Goal: Information Seeking & Learning: Find specific fact

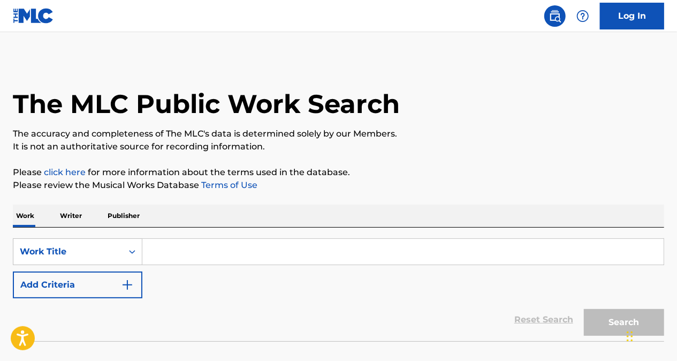
click at [124, 213] on p "Publisher" at bounding box center [123, 215] width 39 height 22
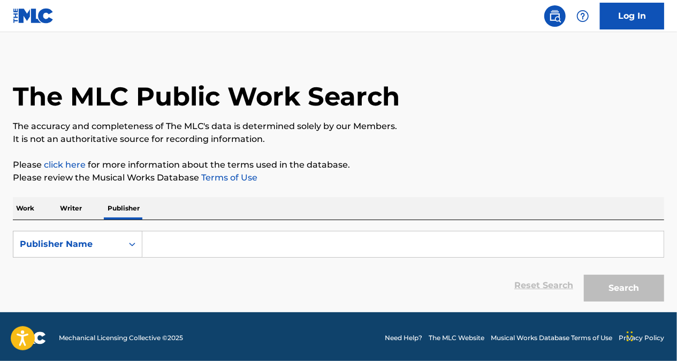
scroll to position [10, 0]
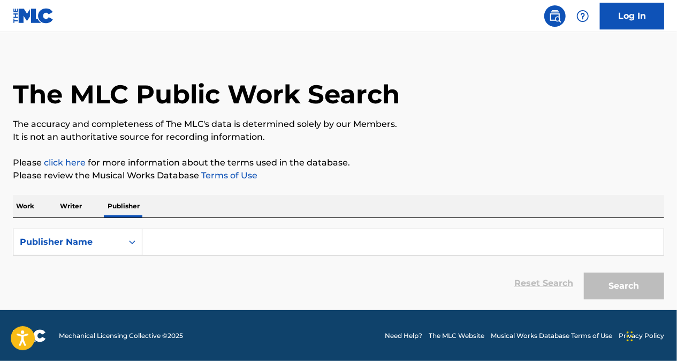
click at [188, 248] on input "Search Form" at bounding box center [402, 242] width 521 height 26
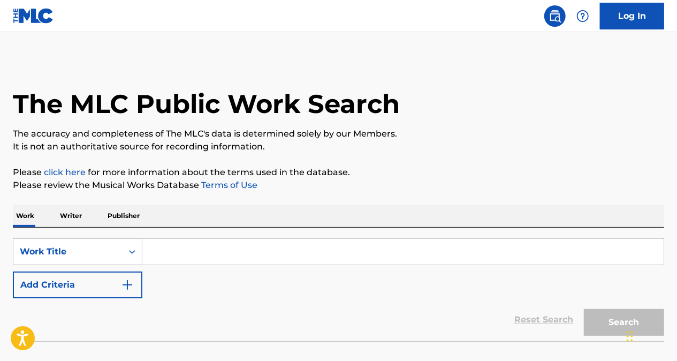
click at [125, 216] on p "Publisher" at bounding box center [123, 215] width 39 height 22
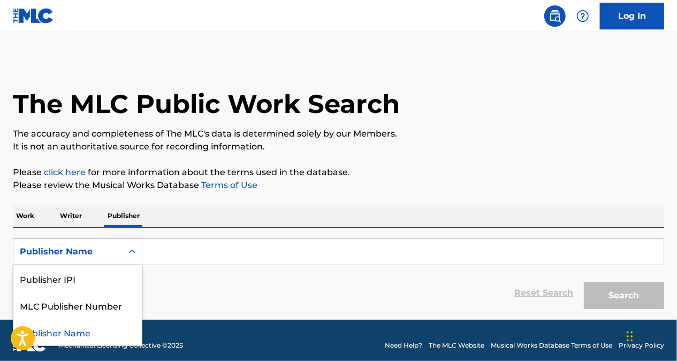
click at [62, 253] on div "Publisher Name" at bounding box center [68, 251] width 96 height 13
click at [152, 253] on input "Search Form" at bounding box center [402, 252] width 521 height 26
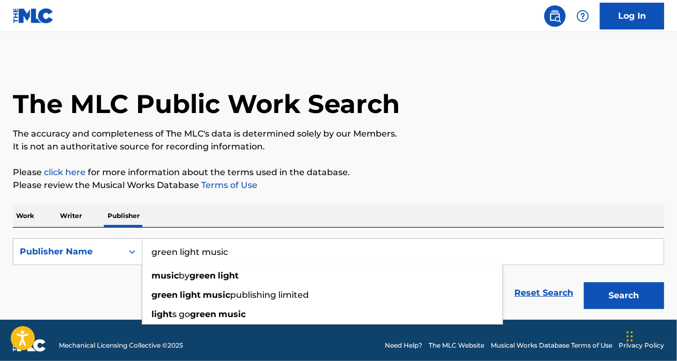
click at [584, 282] on button "Search" at bounding box center [624, 295] width 80 height 27
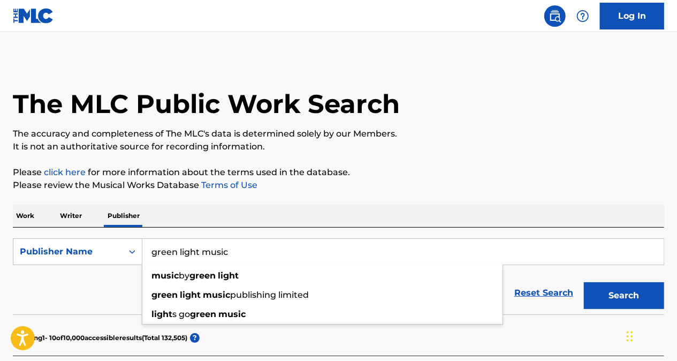
click at [584, 282] on button "Search" at bounding box center [624, 295] width 80 height 27
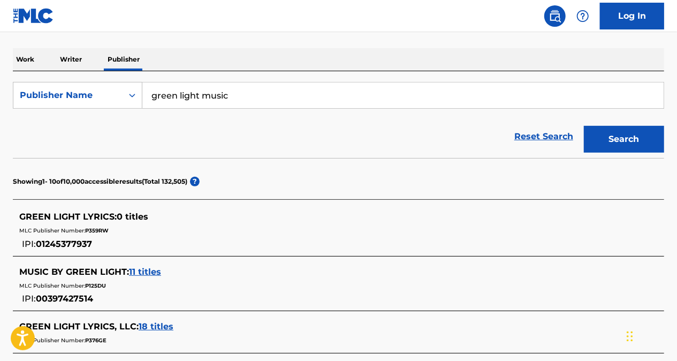
scroll to position [161, 0]
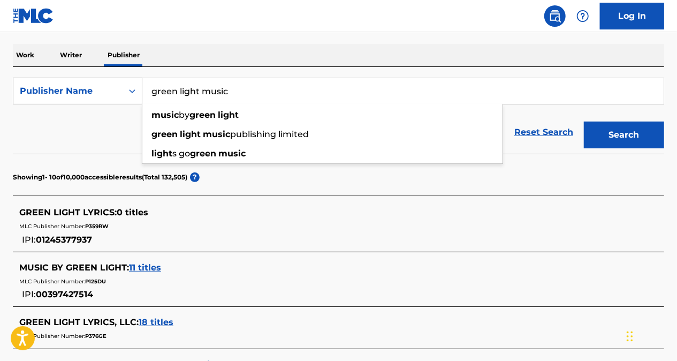
click at [247, 87] on input "green light music" at bounding box center [402, 91] width 521 height 26
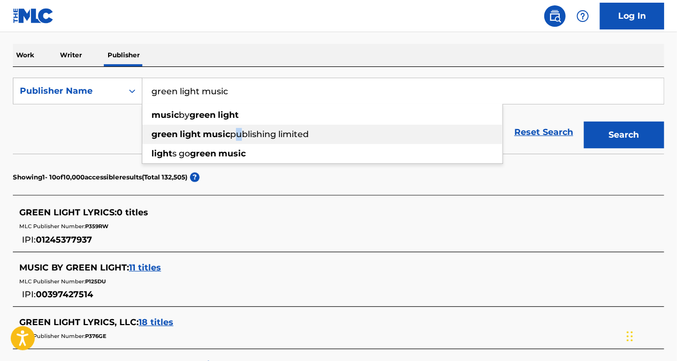
click at [237, 132] on span "publishing limited" at bounding box center [269, 134] width 79 height 10
type input "green light music publishing limited"
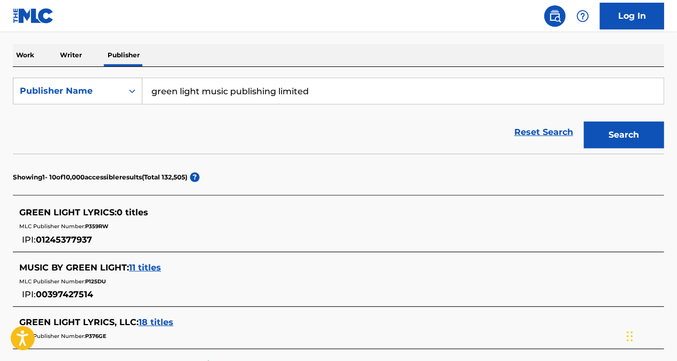
click at [637, 136] on button "Search" at bounding box center [624, 135] width 80 height 27
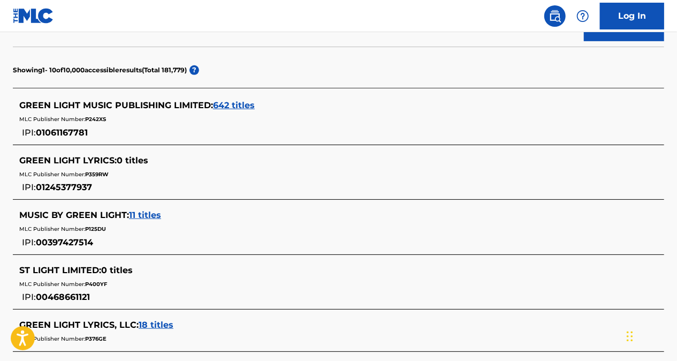
scroll to position [214, 0]
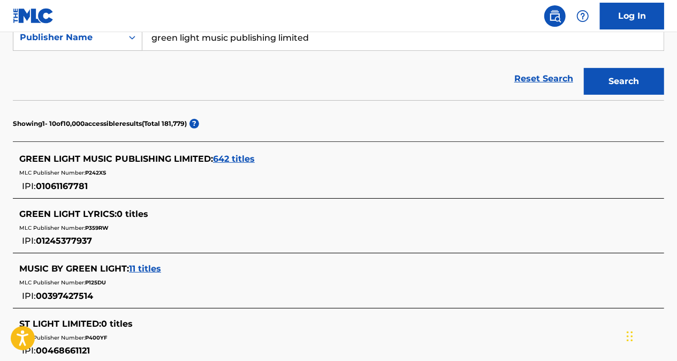
click at [236, 157] on span "642 titles" at bounding box center [234, 159] width 42 height 10
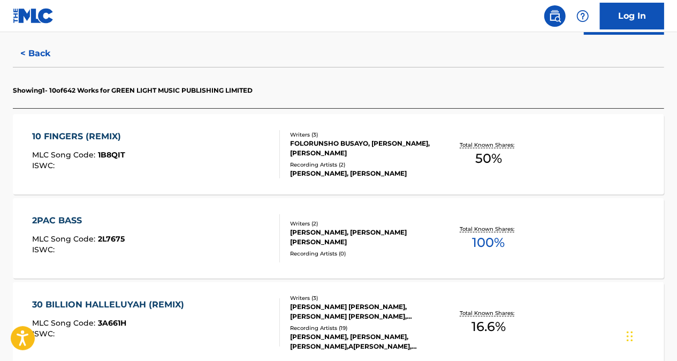
scroll to position [321, 0]
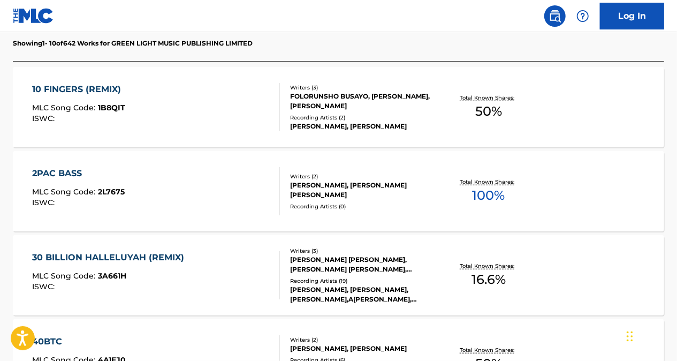
click at [101, 87] on div "10 FINGERS (REMIX)" at bounding box center [80, 89] width 94 height 13
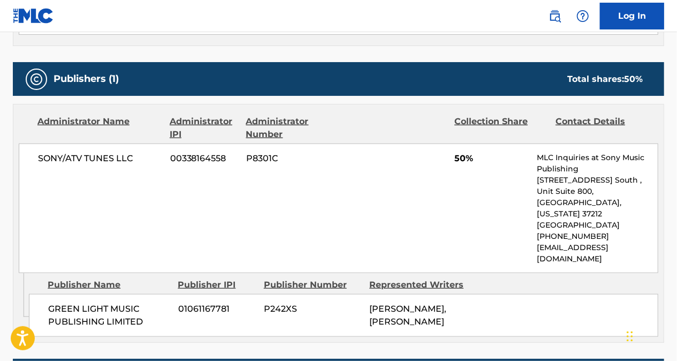
scroll to position [482, 0]
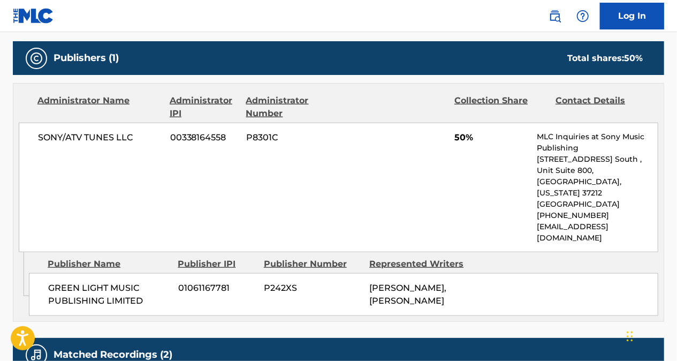
click at [466, 137] on span "50%" at bounding box center [491, 137] width 74 height 13
drag, startPoint x: 452, startPoint y: 136, endPoint x: 482, endPoint y: 132, distance: 29.8
click at [482, 132] on div "SONY/ATV TUNES LLC 00338164558 P8301C 50% MLC Inquiries at Sony Music Publishin…" at bounding box center [339, 188] width 640 height 130
copy span "50%"
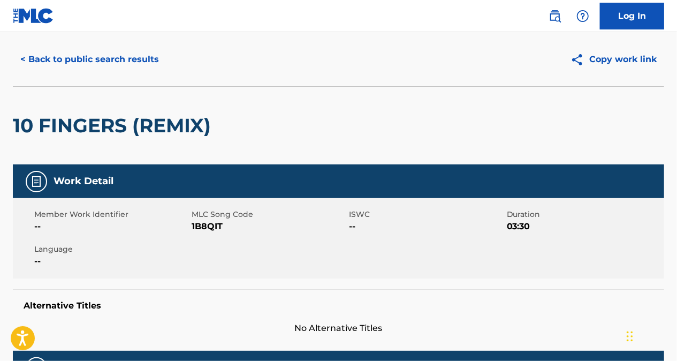
scroll to position [0, 0]
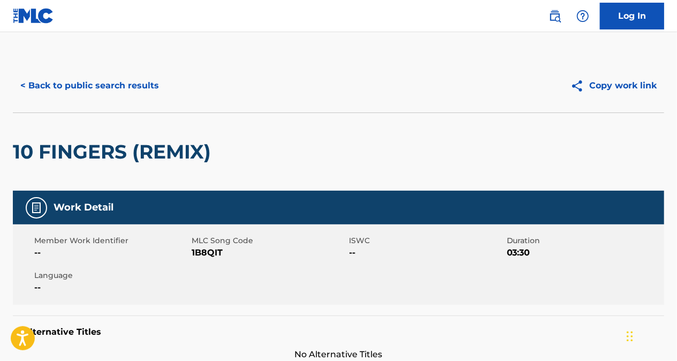
click at [24, 86] on button "< Back to public search results" at bounding box center [90, 85] width 154 height 27
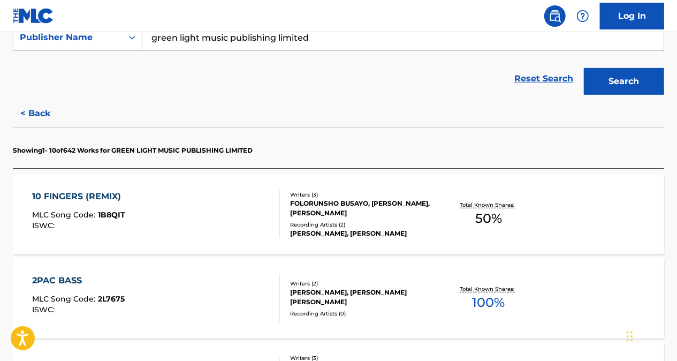
scroll to position [268, 0]
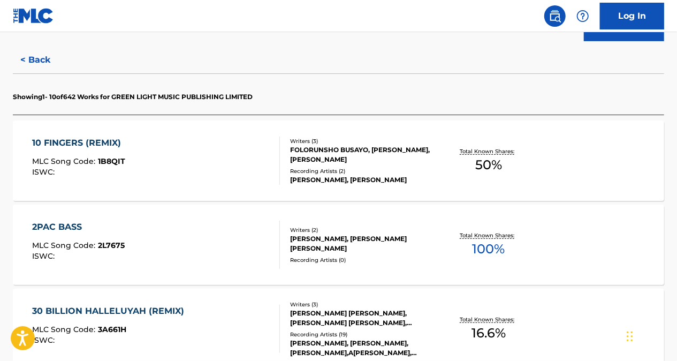
click at [478, 249] on span "100 %" at bounding box center [489, 248] width 33 height 19
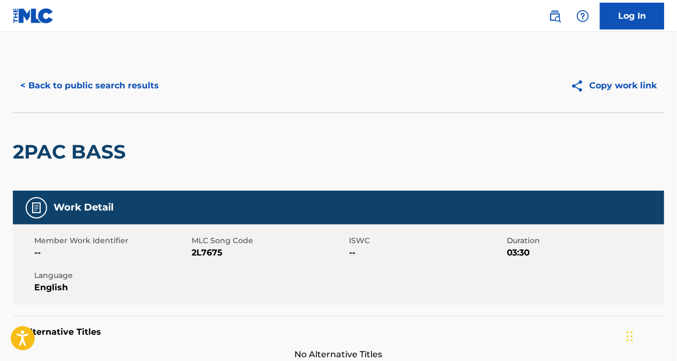
click at [22, 85] on button "< Back to public search results" at bounding box center [90, 85] width 154 height 27
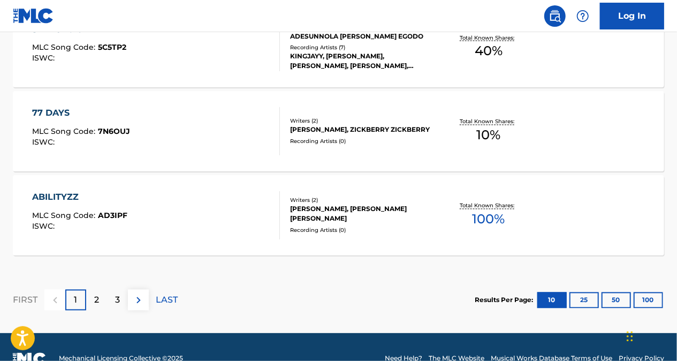
scroll to position [992, 0]
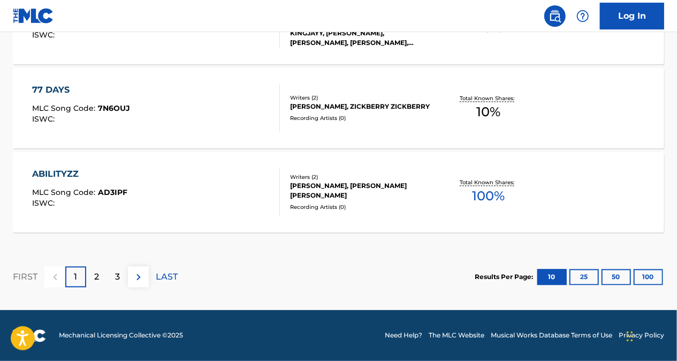
click at [101, 272] on div "2" at bounding box center [96, 277] width 21 height 21
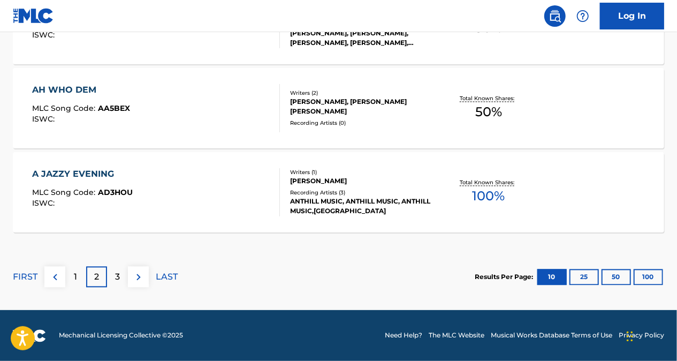
click at [116, 277] on p "3" at bounding box center [117, 277] width 5 height 13
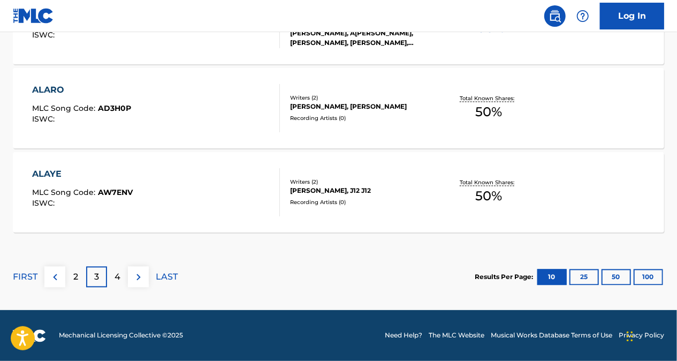
click at [122, 279] on div "4" at bounding box center [117, 277] width 21 height 21
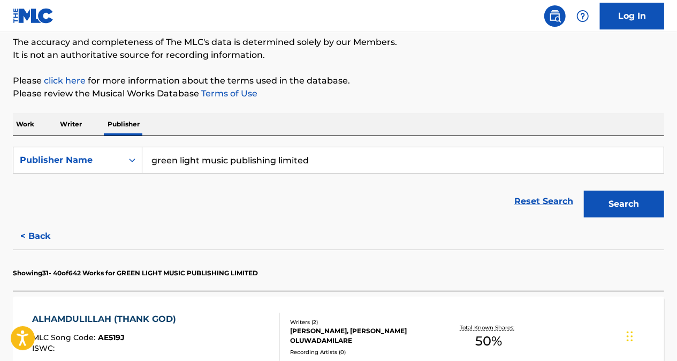
scroll to position [107, 0]
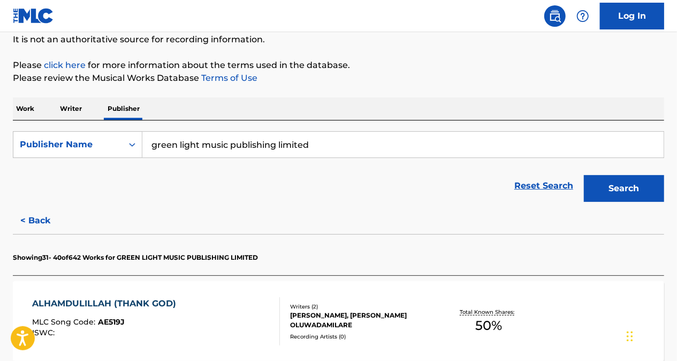
click at [609, 192] on button "Search" at bounding box center [624, 188] width 80 height 27
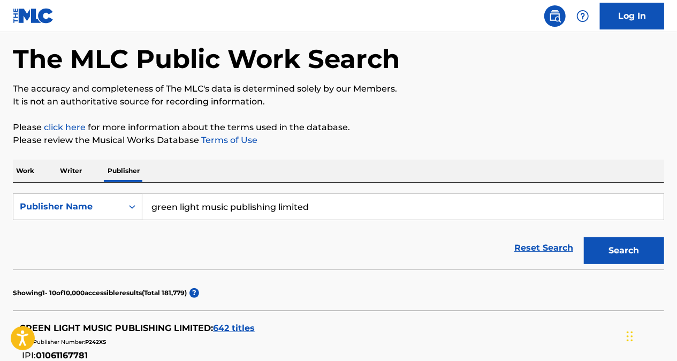
scroll to position [152, 0]
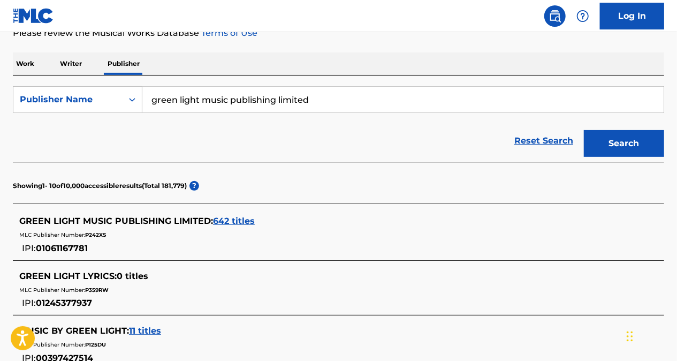
click at [228, 219] on span "642 titles" at bounding box center [234, 221] width 42 height 10
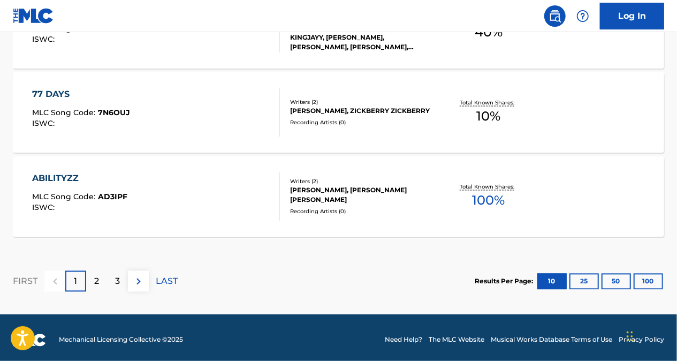
scroll to position [992, 0]
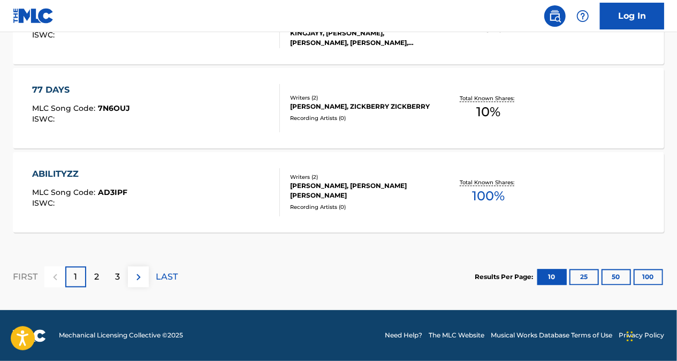
click at [94, 278] on p "2" at bounding box center [96, 277] width 5 height 13
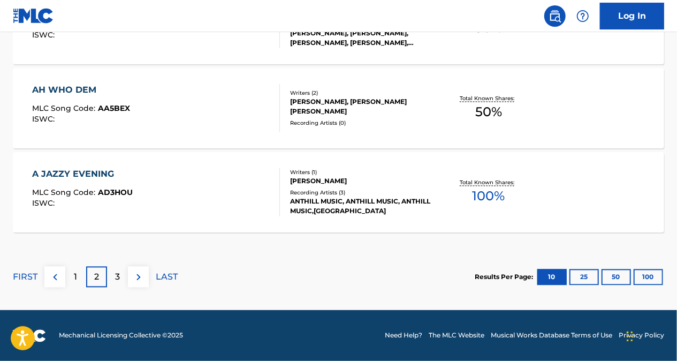
click at [125, 279] on div "3" at bounding box center [117, 277] width 21 height 21
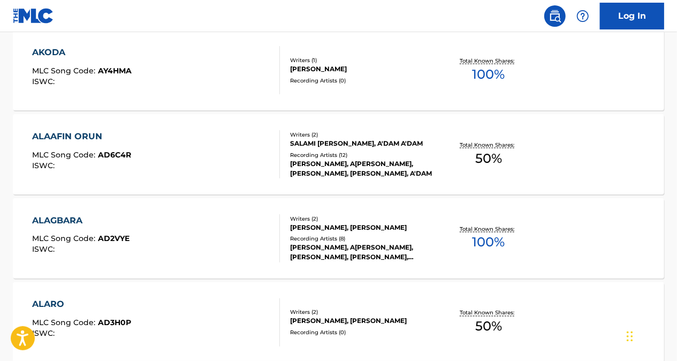
scroll to position [939, 0]
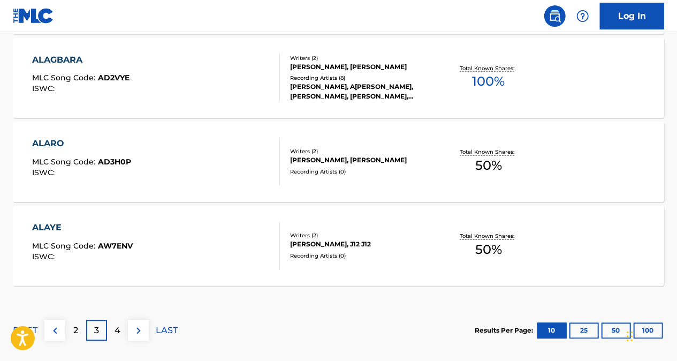
click at [120, 330] on p "4" at bounding box center [118, 330] width 6 height 13
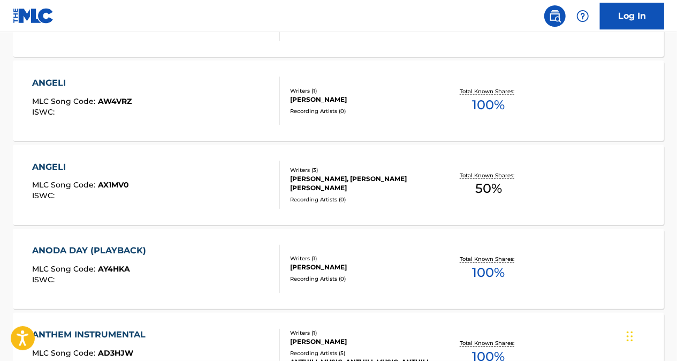
scroll to position [992, 0]
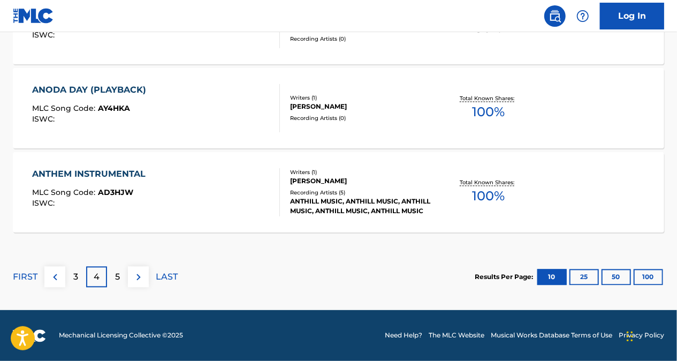
click at [123, 278] on div "5" at bounding box center [117, 277] width 21 height 21
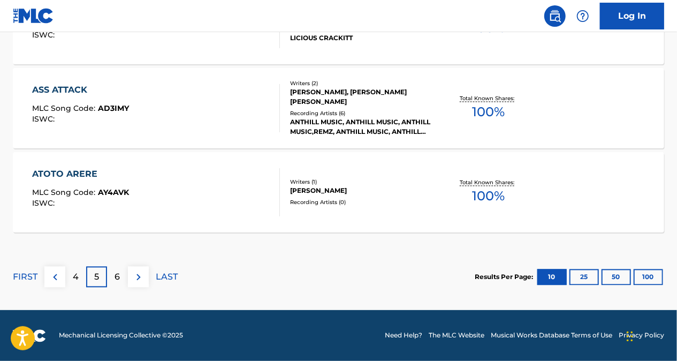
click at [124, 275] on div "6" at bounding box center [117, 277] width 21 height 21
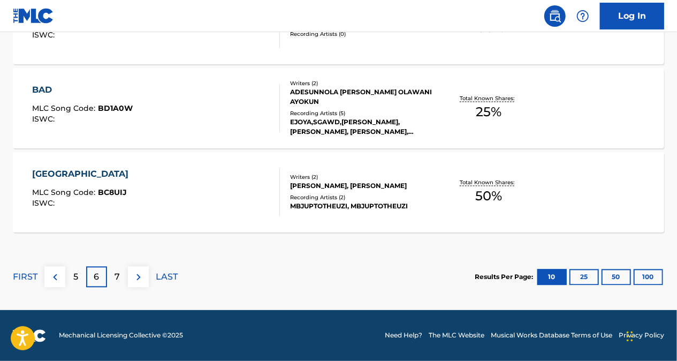
click at [123, 273] on div "7" at bounding box center [117, 277] width 21 height 21
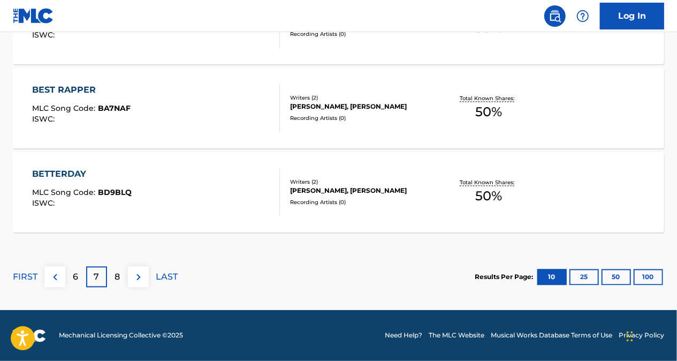
click at [78, 274] on p "6" at bounding box center [75, 277] width 5 height 13
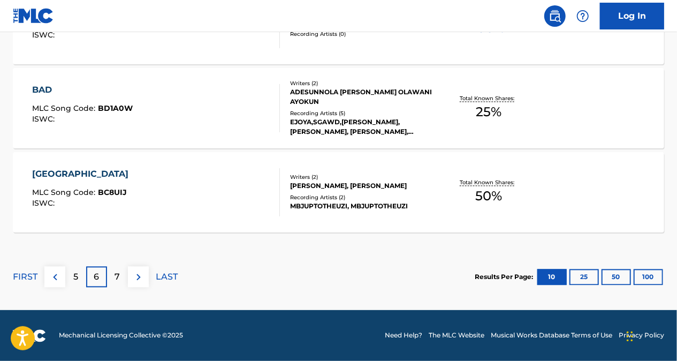
click at [58, 281] on img at bounding box center [55, 277] width 13 height 13
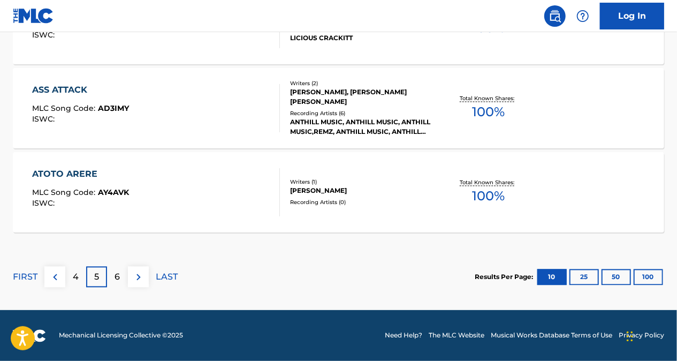
click at [77, 275] on p "4" at bounding box center [76, 277] width 6 height 13
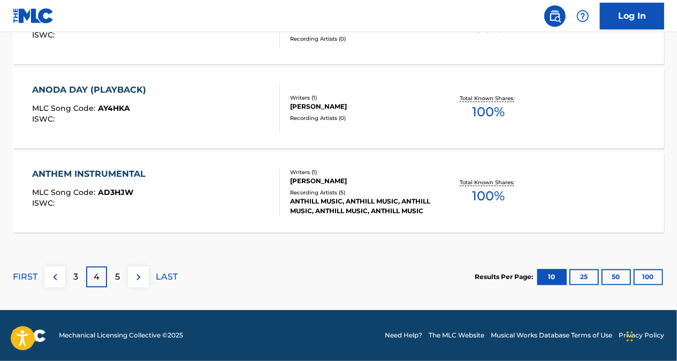
click at [74, 274] on p "3" at bounding box center [75, 277] width 5 height 13
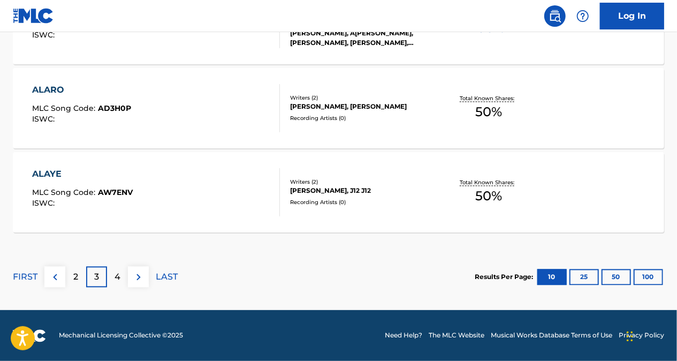
click at [115, 277] on p "4" at bounding box center [118, 277] width 6 height 13
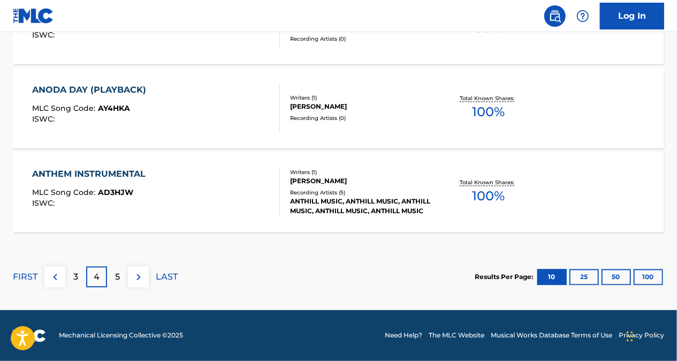
click at [123, 281] on div "5" at bounding box center [117, 277] width 21 height 21
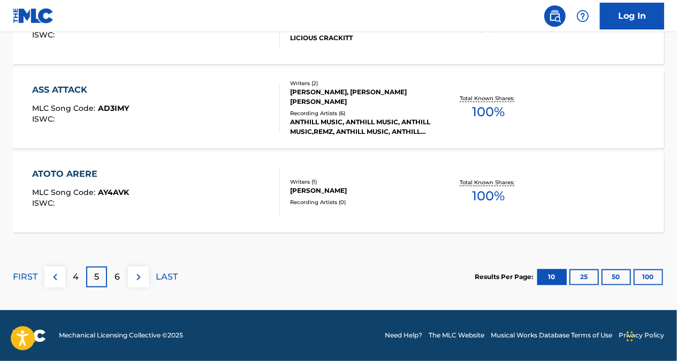
click at [116, 275] on p "6" at bounding box center [117, 277] width 5 height 13
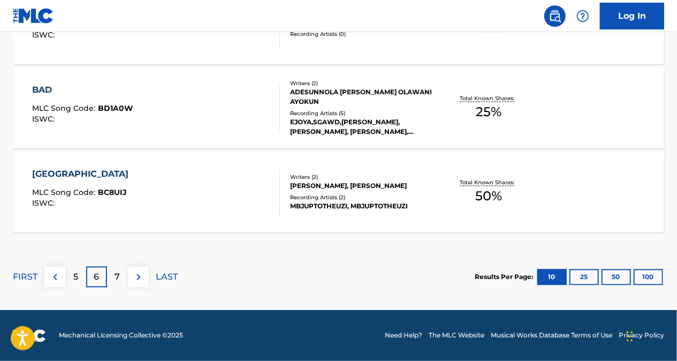
click at [121, 279] on div "7" at bounding box center [117, 277] width 21 height 21
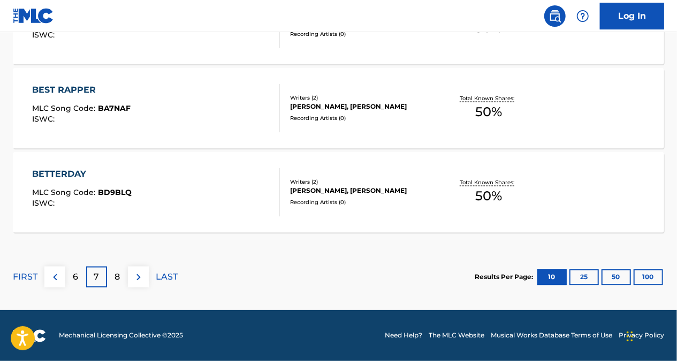
click at [121, 277] on div "8" at bounding box center [117, 277] width 21 height 21
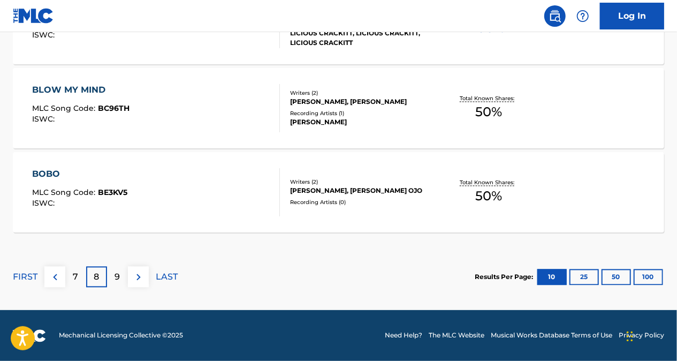
click at [58, 273] on img at bounding box center [55, 277] width 13 height 13
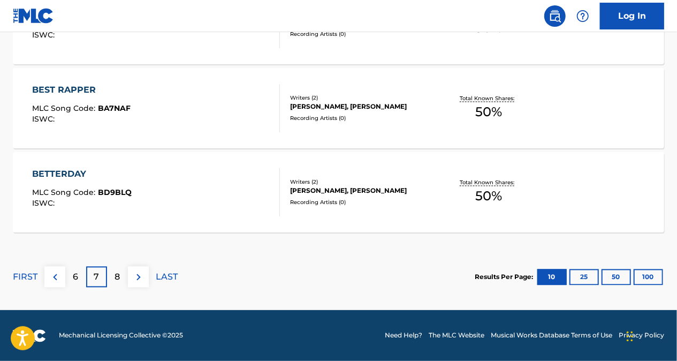
click at [58, 279] on img at bounding box center [55, 277] width 13 height 13
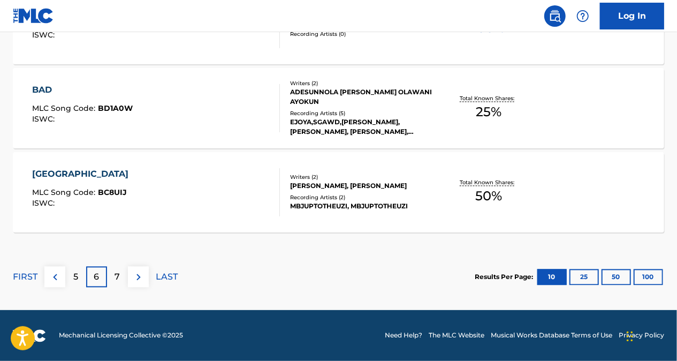
click at [57, 276] on img at bounding box center [55, 277] width 13 height 13
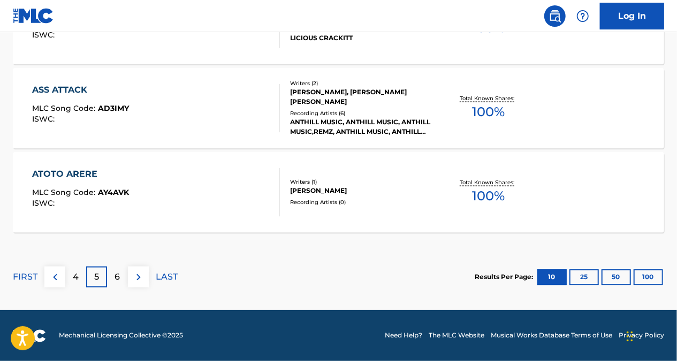
click at [50, 275] on img at bounding box center [55, 277] width 13 height 13
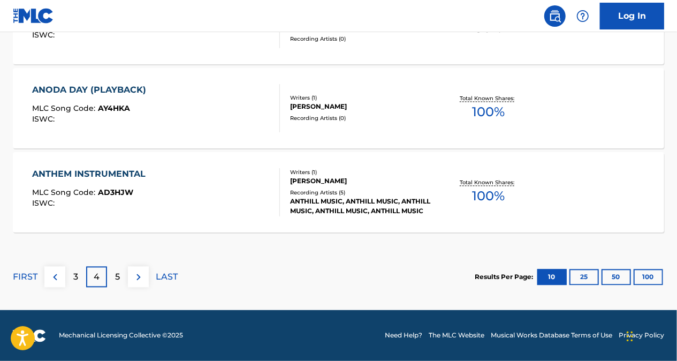
click at [77, 275] on p "3" at bounding box center [75, 277] width 5 height 13
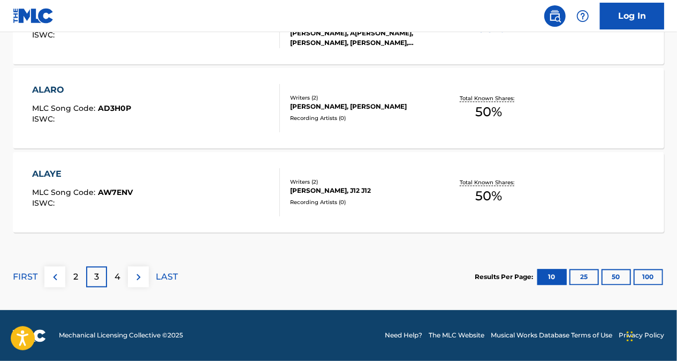
click at [78, 278] on div "2" at bounding box center [75, 277] width 21 height 21
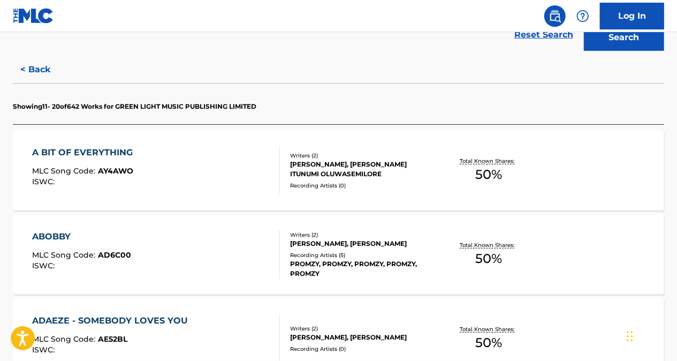
scroll to position [350, 0]
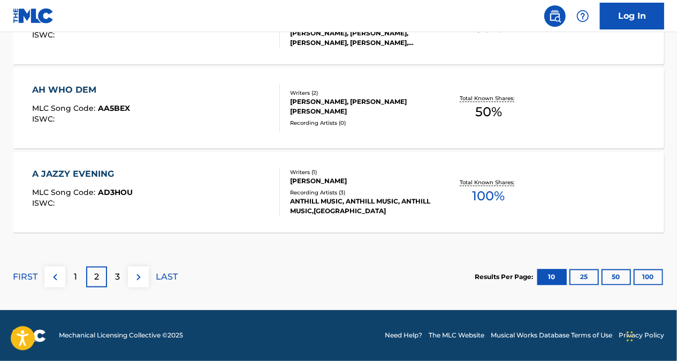
click at [116, 275] on p "3" at bounding box center [117, 277] width 5 height 13
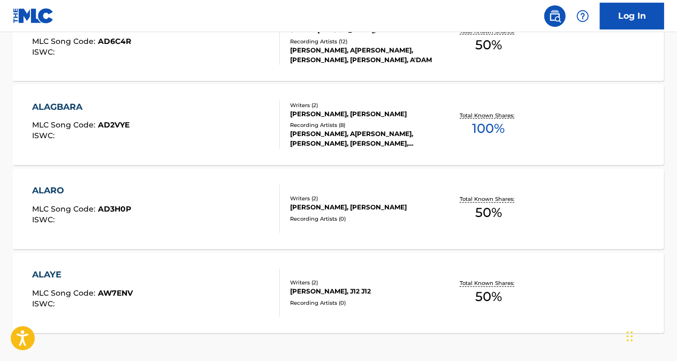
scroll to position [992, 0]
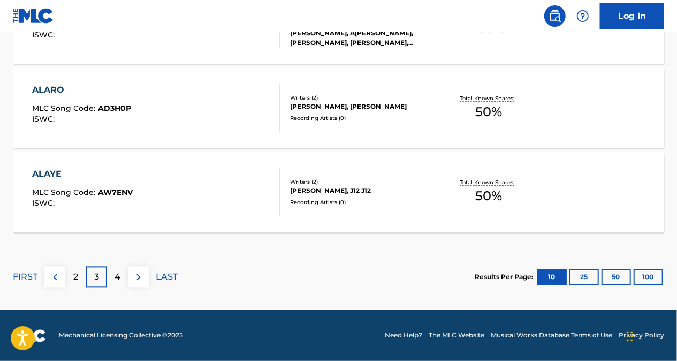
click at [124, 274] on div "4" at bounding box center [117, 277] width 21 height 21
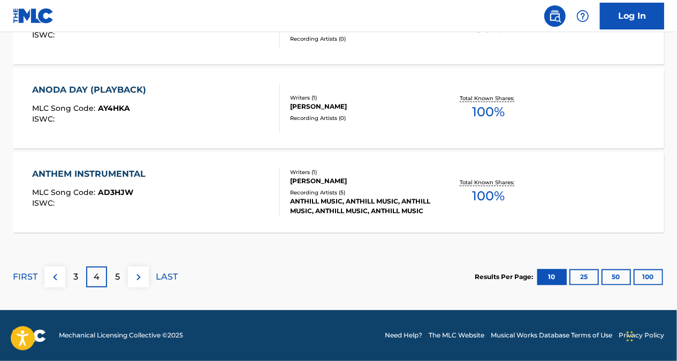
click at [125, 273] on div "5" at bounding box center [117, 277] width 21 height 21
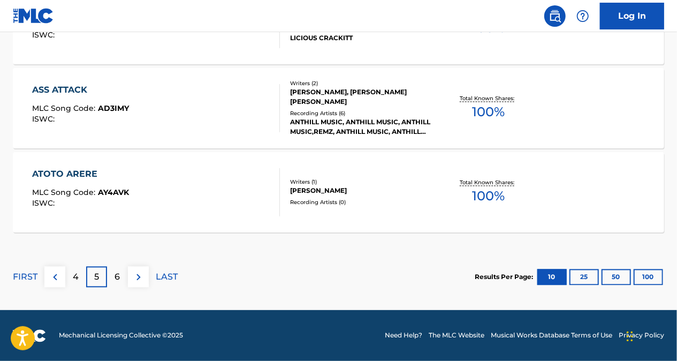
click at [116, 272] on p "6" at bounding box center [117, 277] width 5 height 13
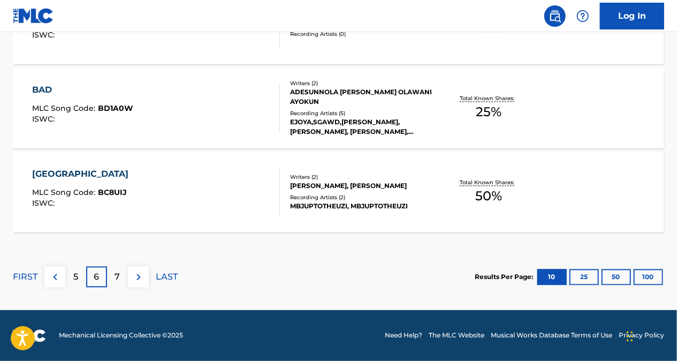
click at [49, 274] on img at bounding box center [55, 277] width 13 height 13
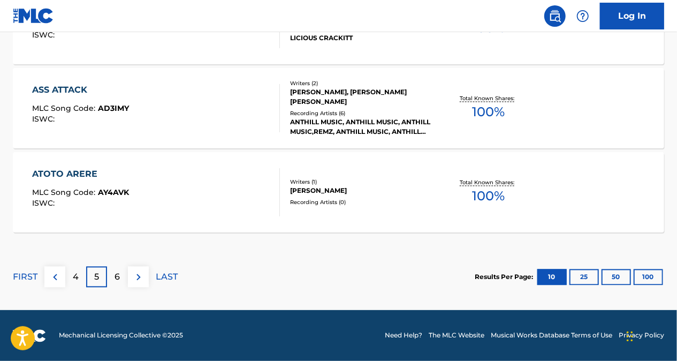
click at [54, 272] on img at bounding box center [55, 277] width 13 height 13
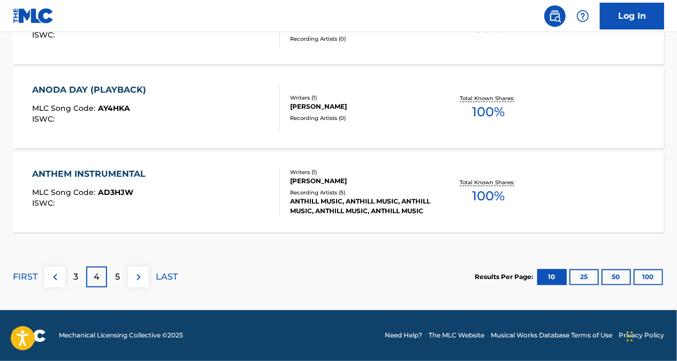
click at [54, 272] on img at bounding box center [55, 277] width 13 height 13
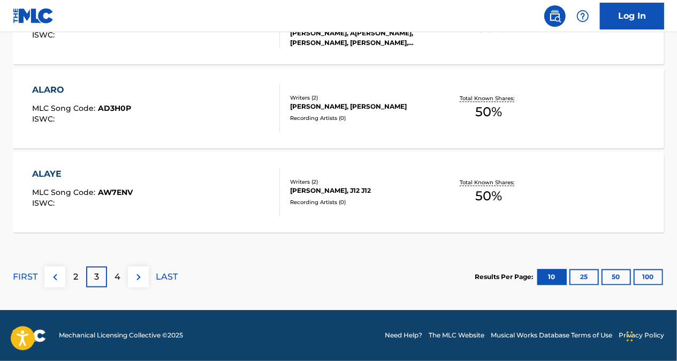
click at [63, 274] on button at bounding box center [54, 277] width 21 height 21
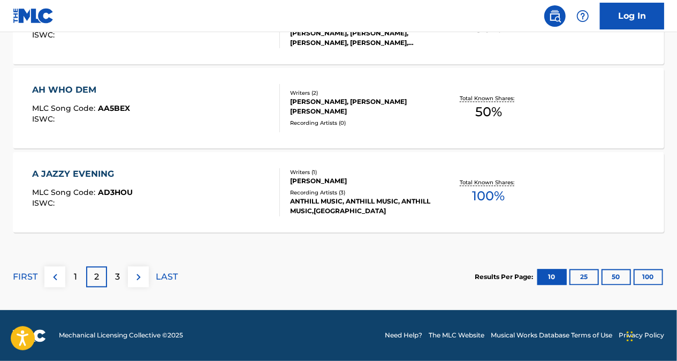
click at [75, 275] on p "1" at bounding box center [75, 277] width 3 height 13
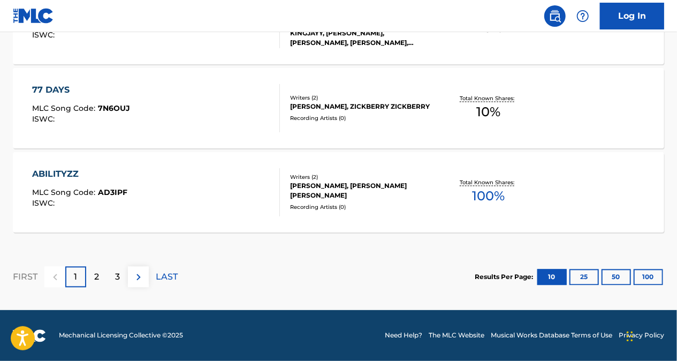
click at [102, 278] on div "2" at bounding box center [96, 277] width 21 height 21
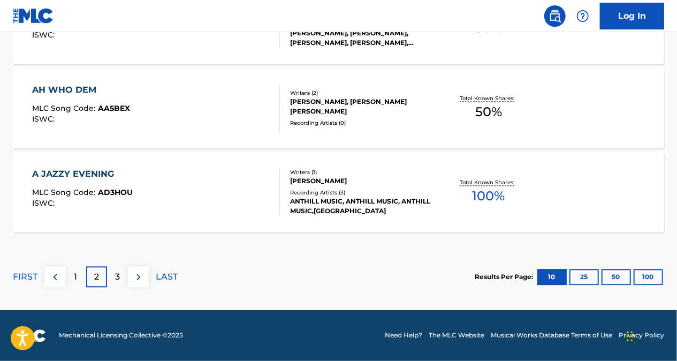
click at [112, 279] on div "3" at bounding box center [117, 277] width 21 height 21
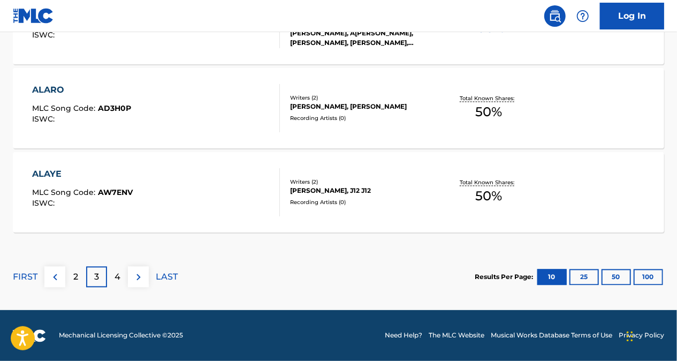
click at [124, 276] on div "4" at bounding box center [117, 277] width 21 height 21
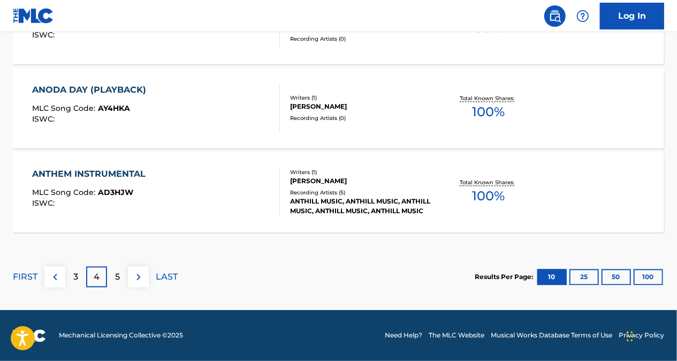
click at [120, 273] on p "5" at bounding box center [117, 277] width 5 height 13
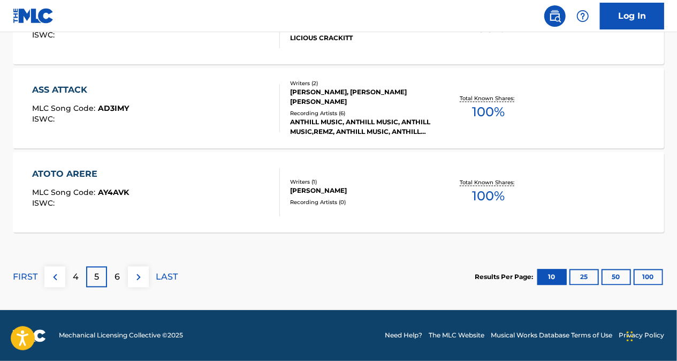
click at [122, 275] on div "6" at bounding box center [117, 277] width 21 height 21
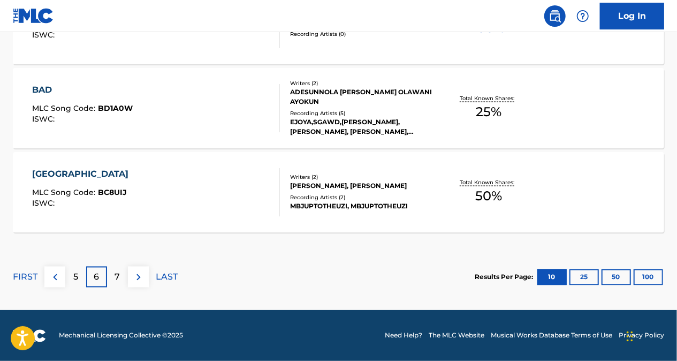
click at [60, 273] on img at bounding box center [55, 277] width 13 height 13
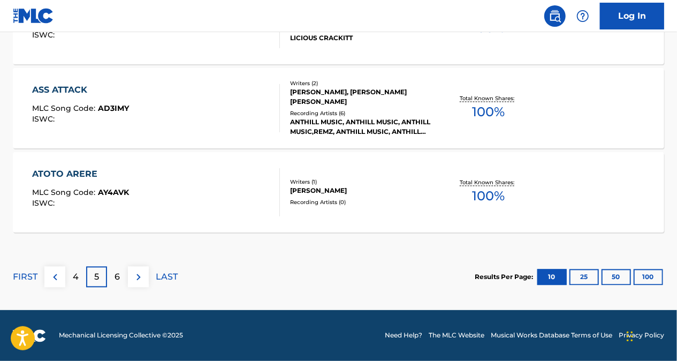
click at [60, 278] on img at bounding box center [55, 277] width 13 height 13
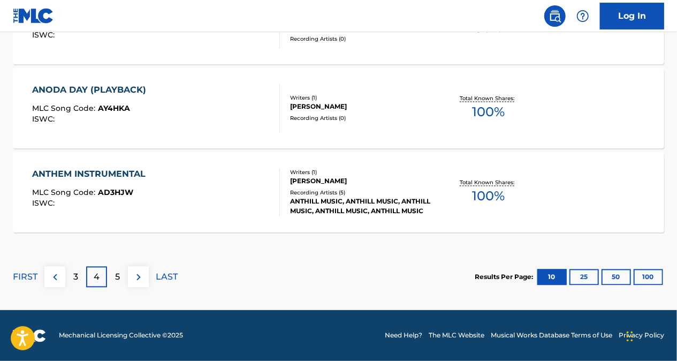
click at [59, 278] on img at bounding box center [55, 277] width 13 height 13
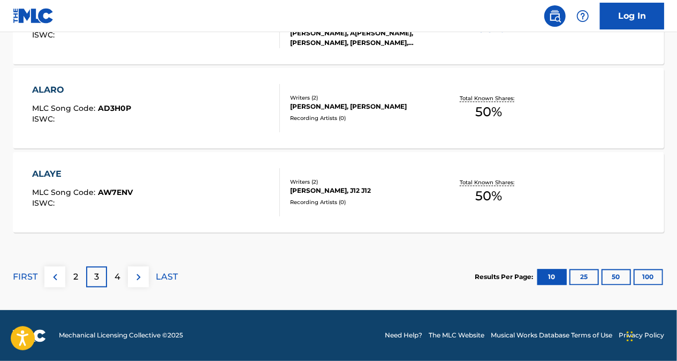
click at [60, 276] on img at bounding box center [55, 277] width 13 height 13
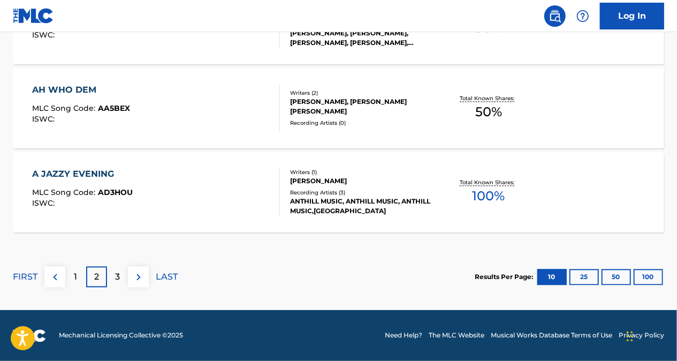
click at [70, 278] on div "1" at bounding box center [75, 277] width 21 height 21
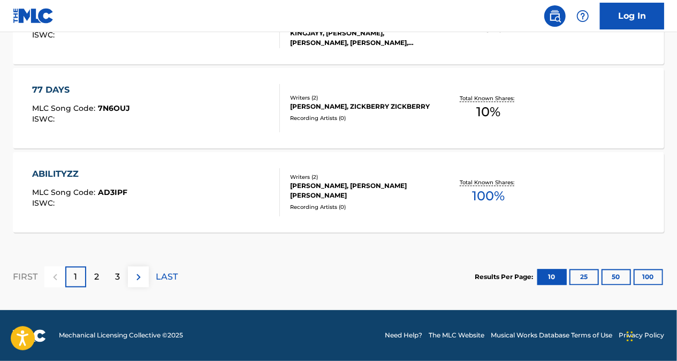
click at [95, 272] on p "2" at bounding box center [96, 277] width 5 height 13
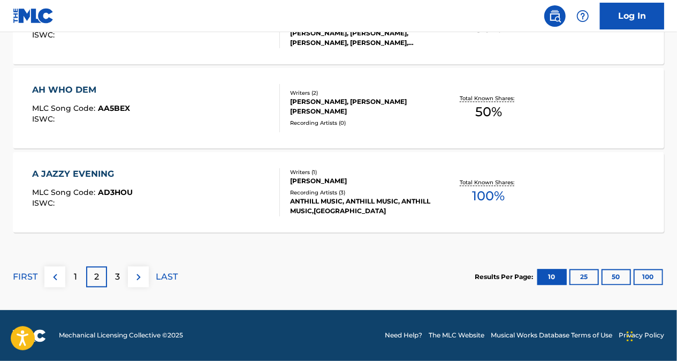
click at [117, 274] on p "3" at bounding box center [117, 277] width 5 height 13
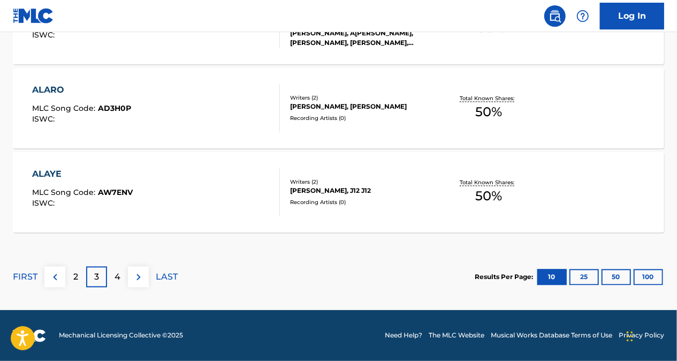
click at [120, 284] on div "4" at bounding box center [117, 277] width 21 height 21
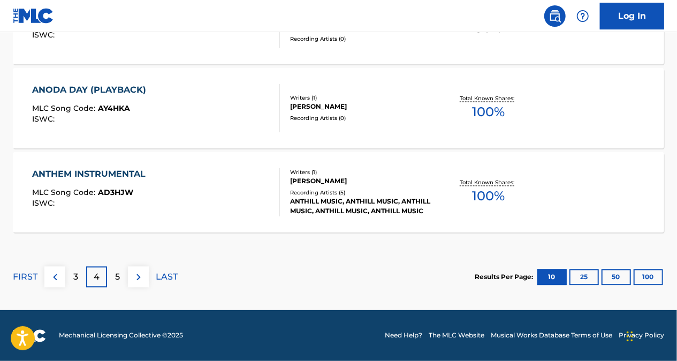
click at [111, 275] on div "5" at bounding box center [117, 277] width 21 height 21
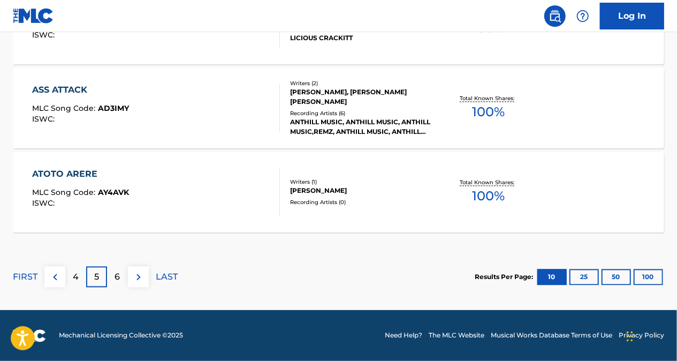
click at [116, 274] on p "6" at bounding box center [117, 277] width 5 height 13
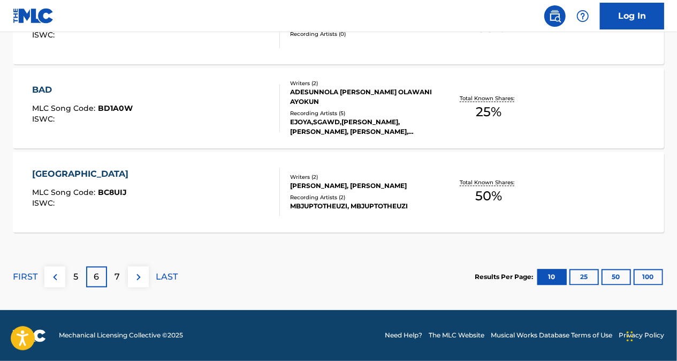
click at [117, 276] on p "7" at bounding box center [117, 277] width 5 height 13
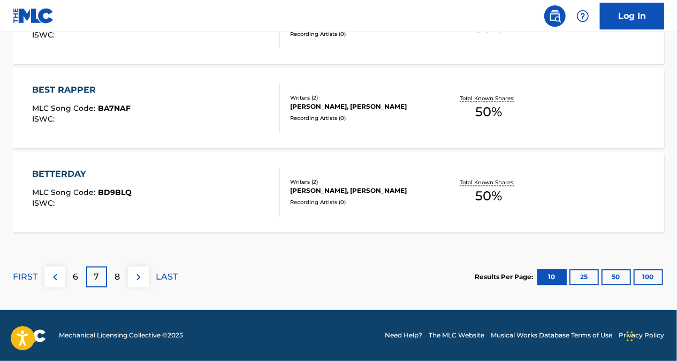
click at [57, 271] on img at bounding box center [55, 277] width 13 height 13
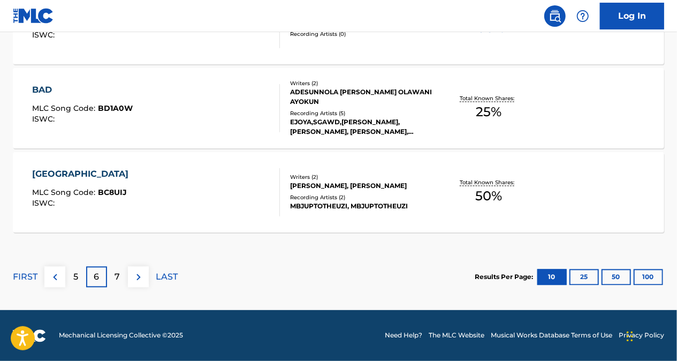
click at [50, 277] on img at bounding box center [55, 277] width 13 height 13
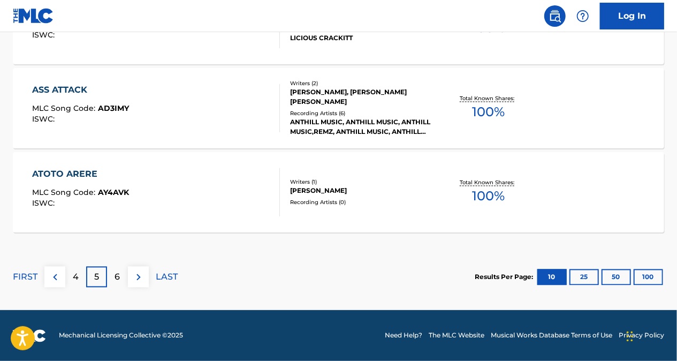
click at [54, 276] on img at bounding box center [55, 277] width 13 height 13
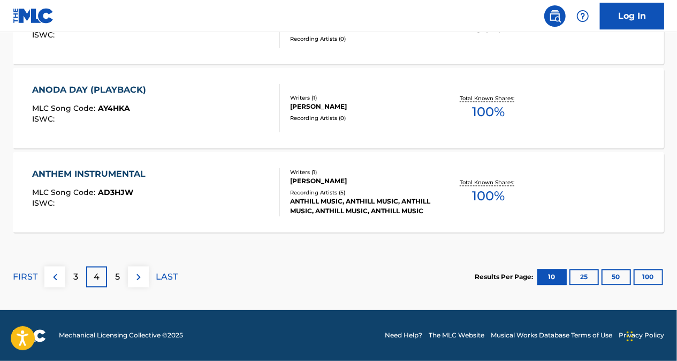
click at [54, 278] on img at bounding box center [55, 277] width 13 height 13
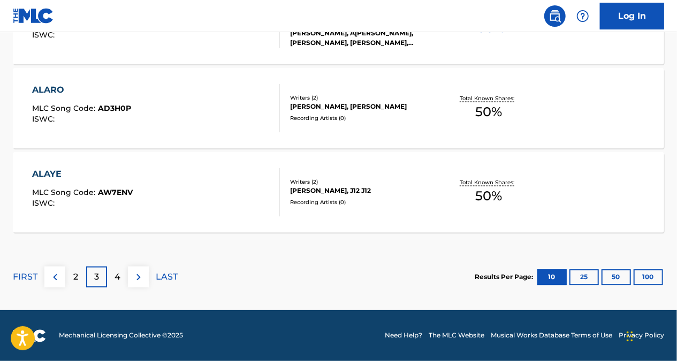
click at [52, 272] on img at bounding box center [55, 277] width 13 height 13
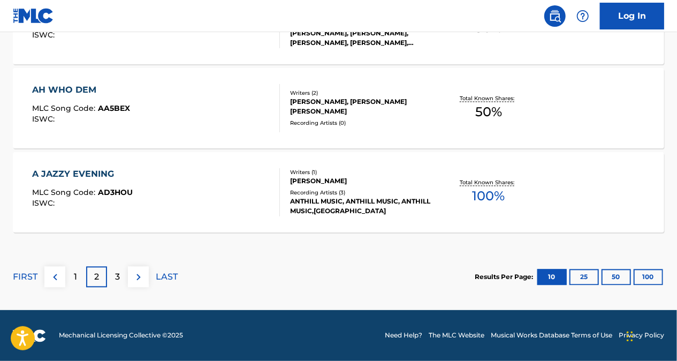
click at [71, 282] on div "1" at bounding box center [75, 277] width 21 height 21
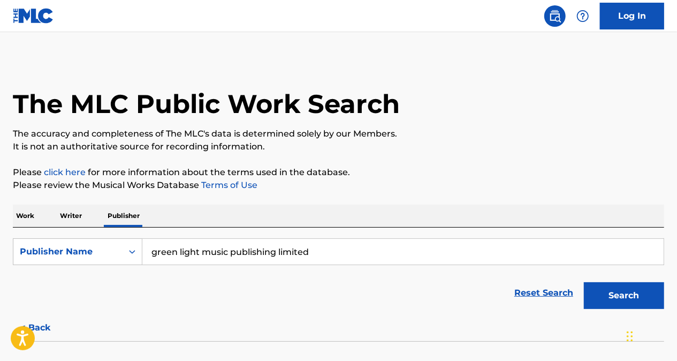
scroll to position [321, 0]
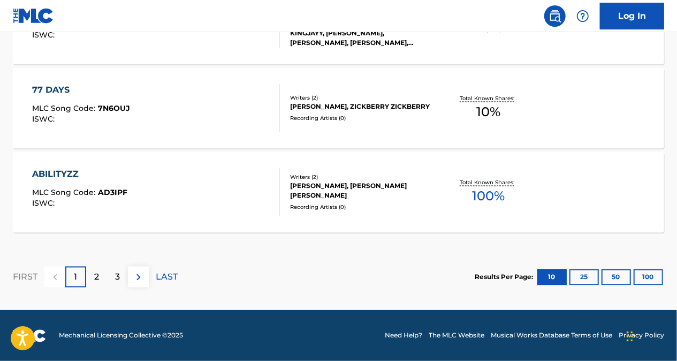
click at [97, 274] on p "2" at bounding box center [96, 277] width 5 height 13
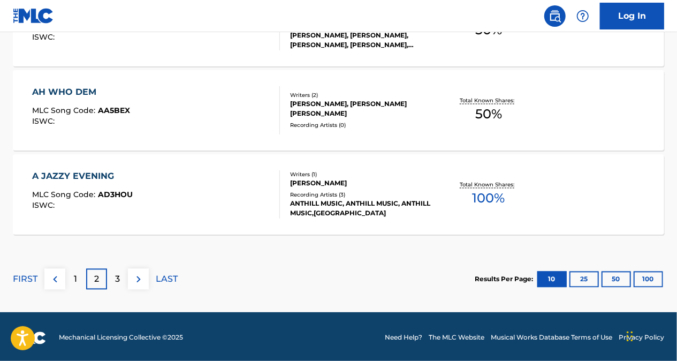
scroll to position [992, 0]
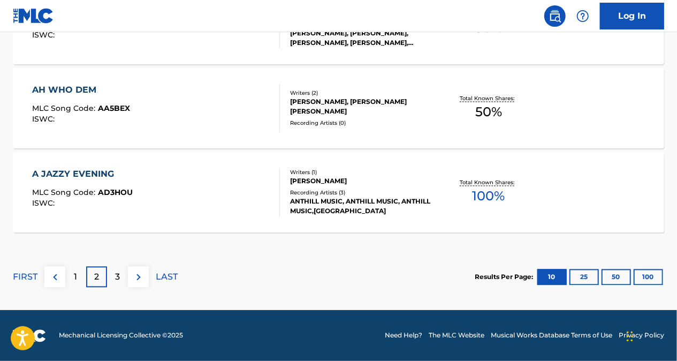
click at [113, 274] on div "3" at bounding box center [117, 277] width 21 height 21
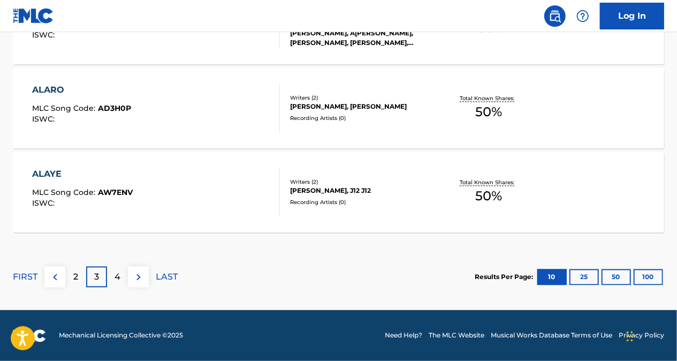
click at [118, 277] on p "4" at bounding box center [118, 277] width 6 height 13
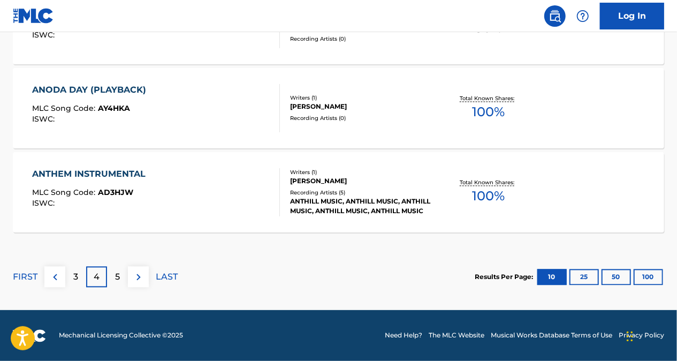
click at [121, 274] on div "5" at bounding box center [117, 277] width 21 height 21
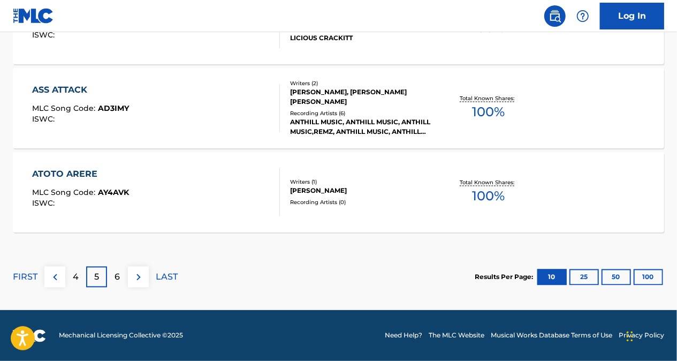
click at [119, 277] on p "6" at bounding box center [117, 277] width 5 height 13
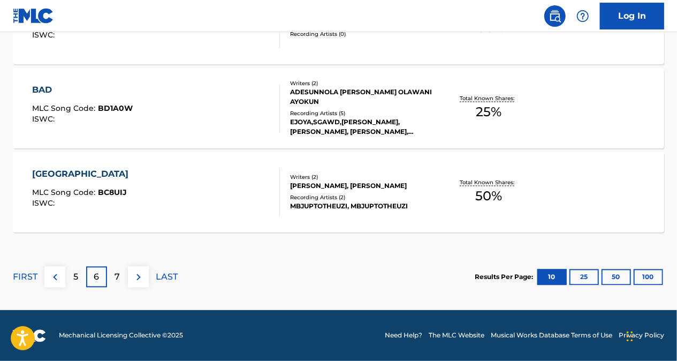
click at [121, 280] on div "7" at bounding box center [117, 277] width 21 height 21
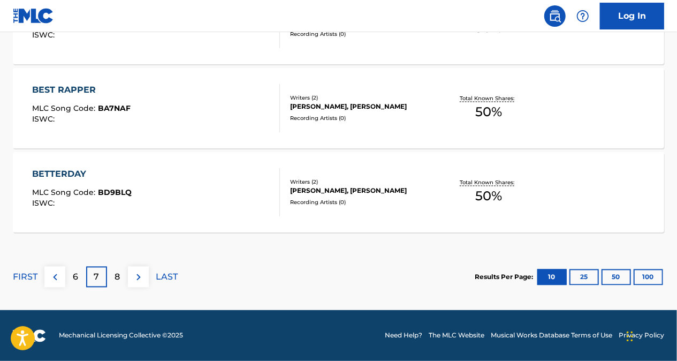
click at [55, 275] on img at bounding box center [55, 277] width 13 height 13
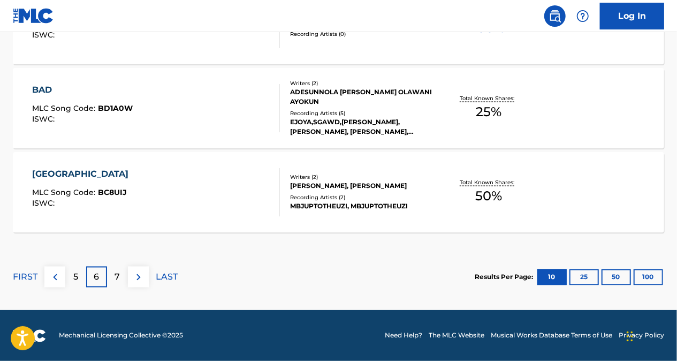
click at [55, 275] on img at bounding box center [55, 277] width 13 height 13
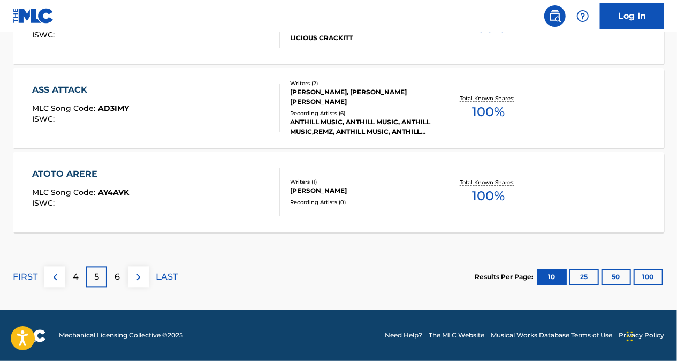
click at [55, 276] on img at bounding box center [55, 277] width 13 height 13
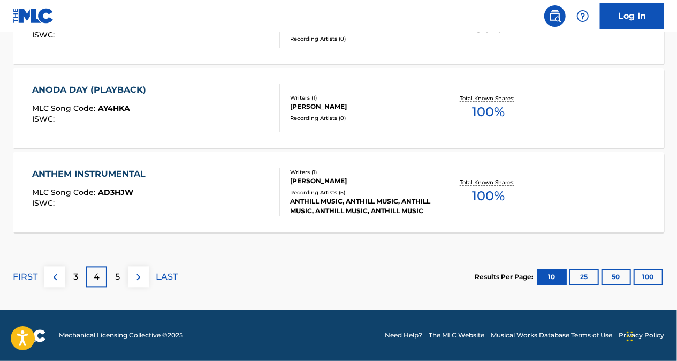
click at [73, 281] on div "3" at bounding box center [75, 277] width 21 height 21
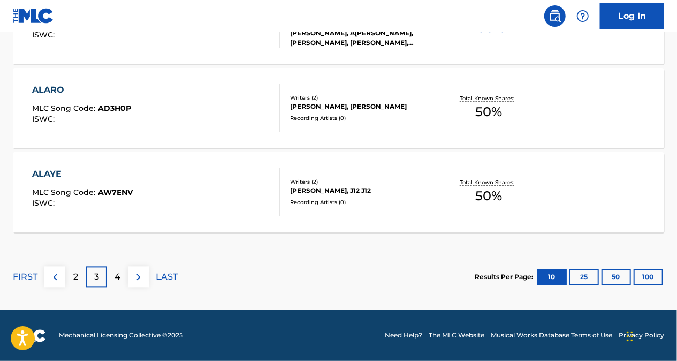
click at [84, 277] on div "2" at bounding box center [75, 277] width 21 height 21
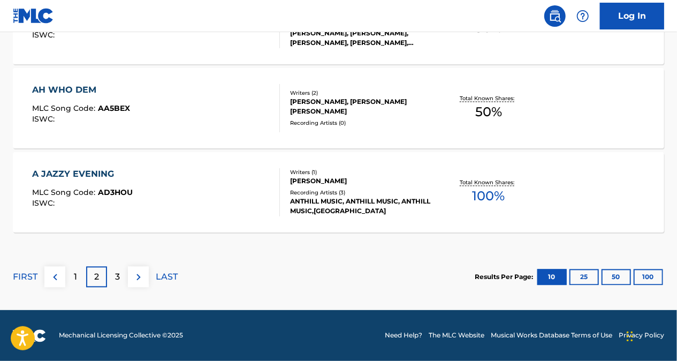
click at [75, 272] on p "1" at bounding box center [75, 277] width 3 height 13
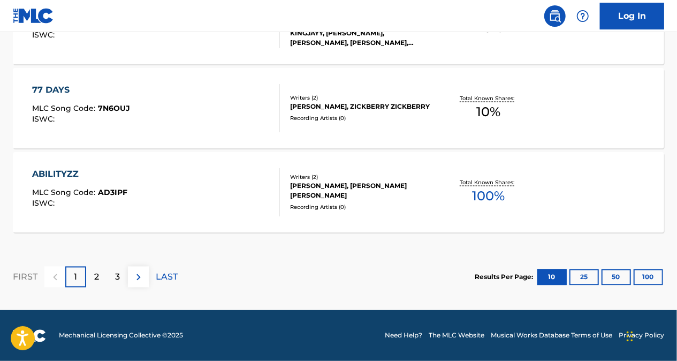
click at [100, 275] on div "2" at bounding box center [96, 277] width 21 height 21
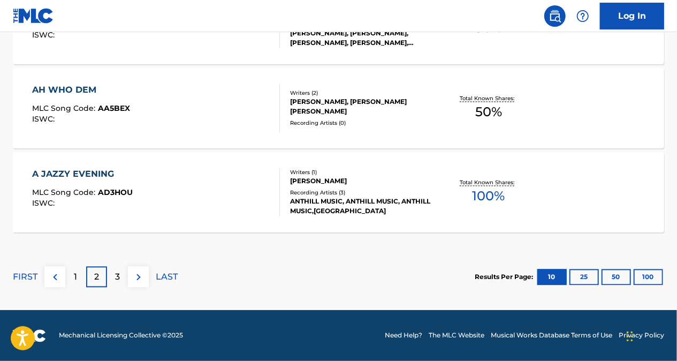
click at [123, 274] on div "3" at bounding box center [117, 277] width 21 height 21
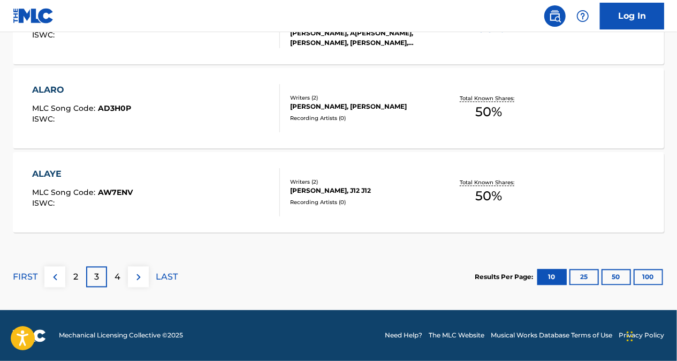
click at [118, 280] on p "4" at bounding box center [118, 277] width 6 height 13
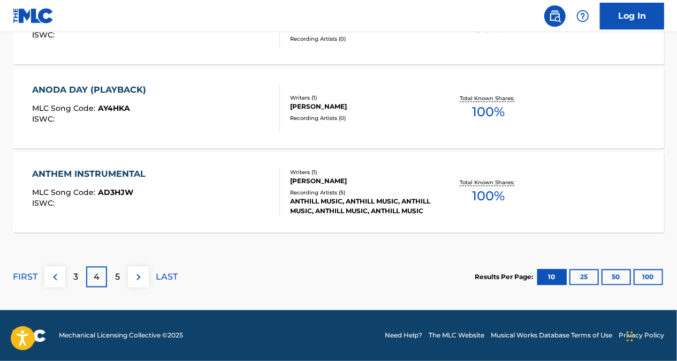
click at [118, 284] on div "5" at bounding box center [117, 277] width 21 height 21
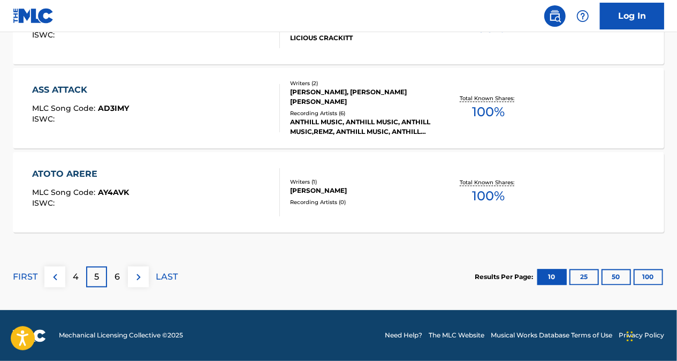
click at [117, 274] on p "6" at bounding box center [117, 277] width 5 height 13
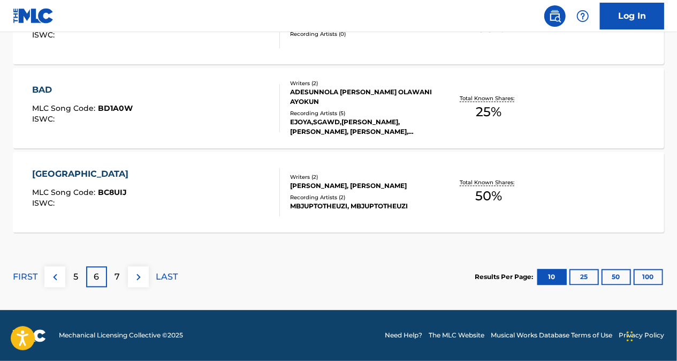
click at [79, 274] on div "5" at bounding box center [75, 277] width 21 height 21
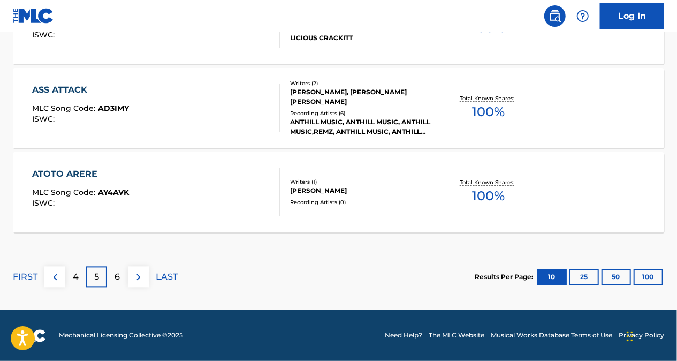
click at [59, 275] on img at bounding box center [55, 277] width 13 height 13
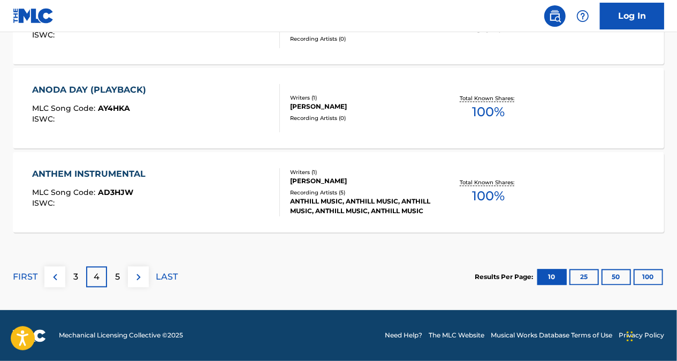
click at [77, 273] on p "3" at bounding box center [75, 277] width 5 height 13
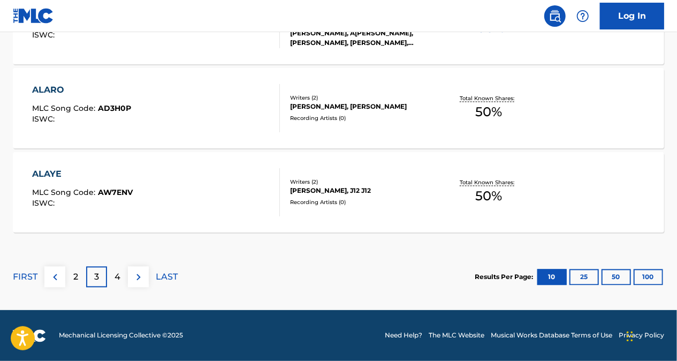
click at [56, 274] on img at bounding box center [55, 277] width 13 height 13
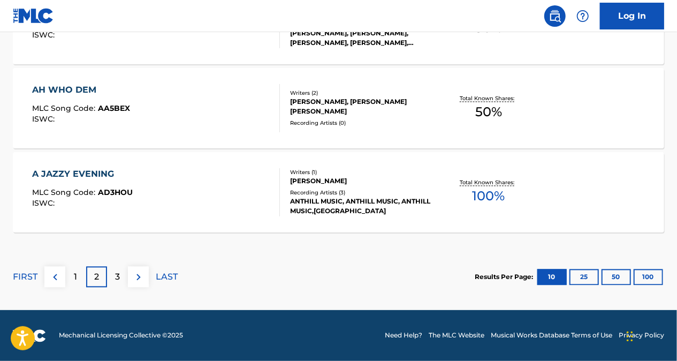
click at [122, 274] on div "3" at bounding box center [117, 277] width 21 height 21
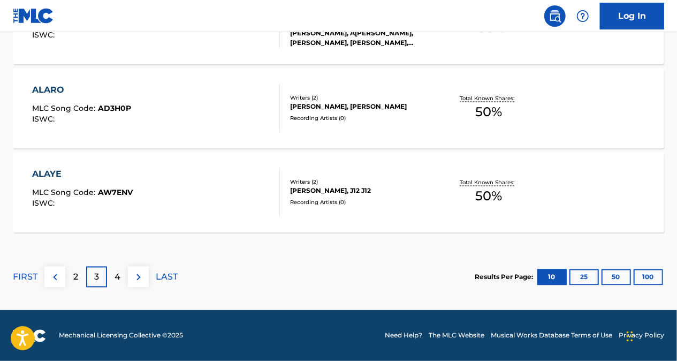
click at [117, 278] on p "4" at bounding box center [118, 277] width 6 height 13
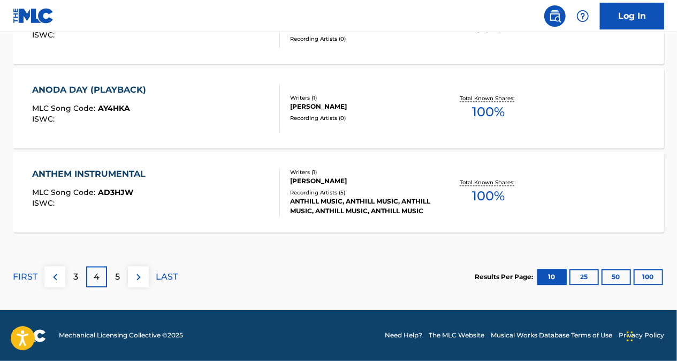
click at [123, 272] on div "5" at bounding box center [117, 277] width 21 height 21
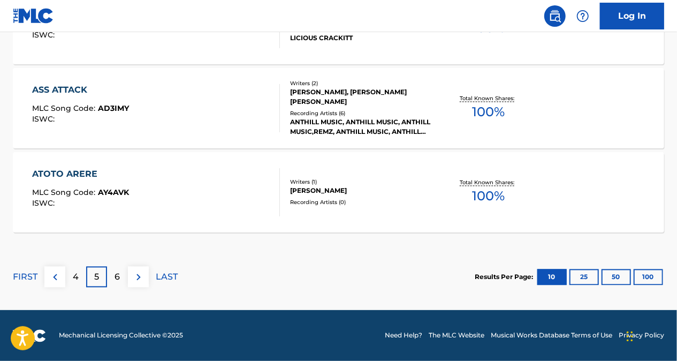
click at [116, 277] on p "6" at bounding box center [117, 277] width 5 height 13
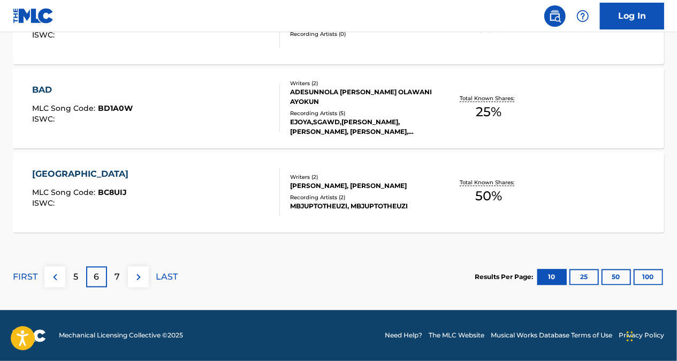
click at [54, 276] on img at bounding box center [55, 277] width 13 height 13
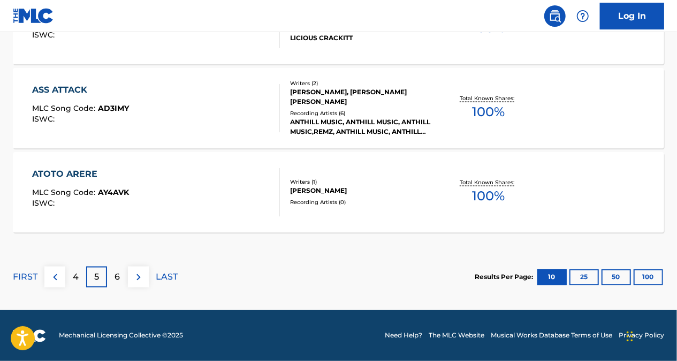
click at [58, 274] on img at bounding box center [55, 277] width 13 height 13
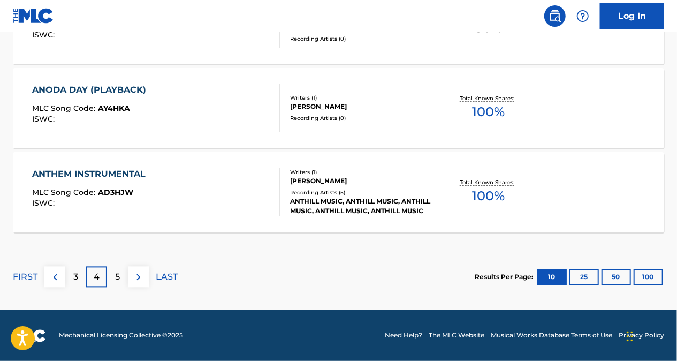
click at [61, 269] on button at bounding box center [54, 277] width 21 height 21
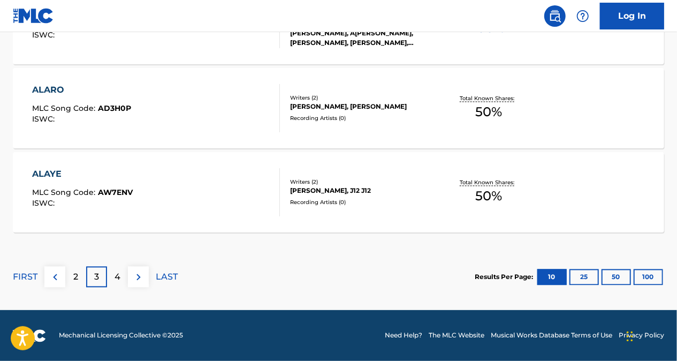
click at [75, 272] on p "2" at bounding box center [75, 277] width 5 height 13
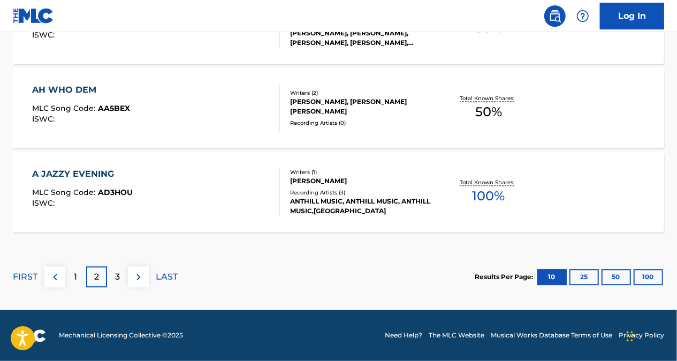
click at [110, 275] on div "3" at bounding box center [117, 277] width 21 height 21
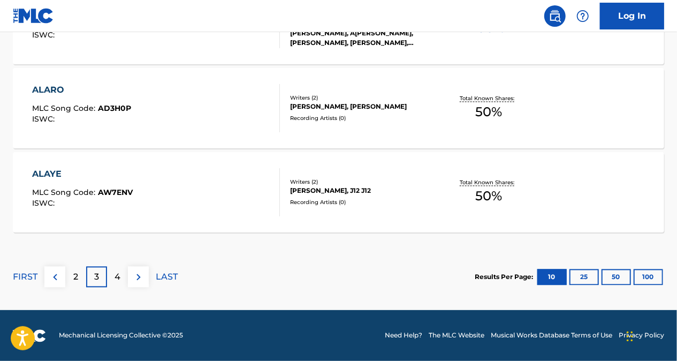
click at [118, 278] on p "4" at bounding box center [118, 277] width 6 height 13
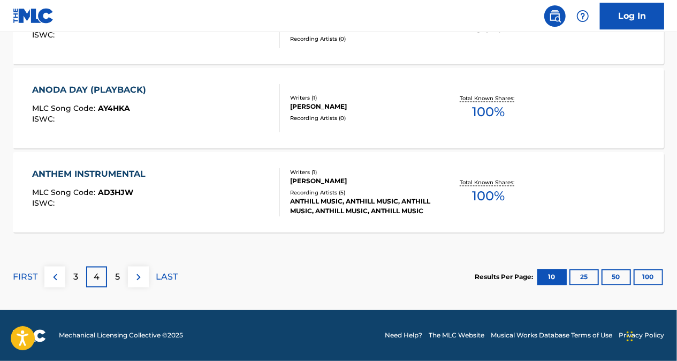
click at [120, 271] on div "5" at bounding box center [117, 277] width 21 height 21
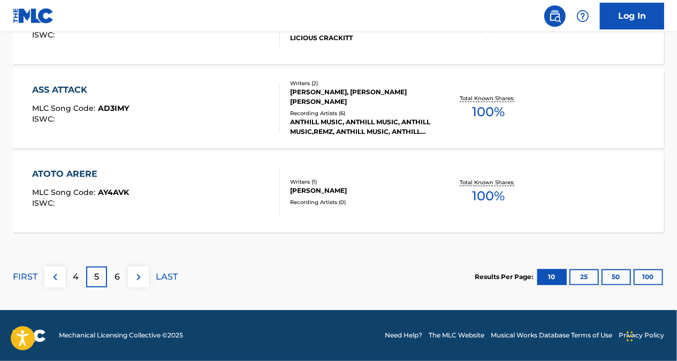
click at [119, 271] on p "6" at bounding box center [117, 277] width 5 height 13
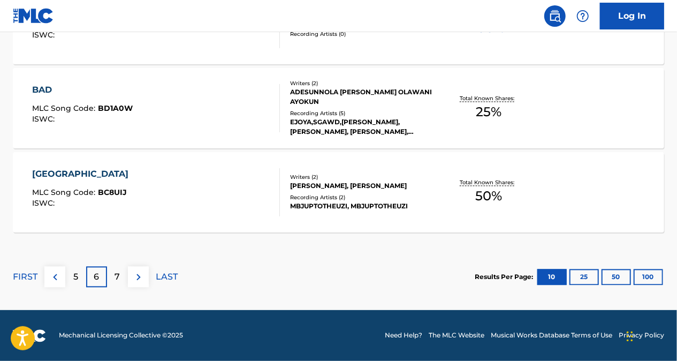
click at [113, 275] on div "7" at bounding box center [117, 277] width 21 height 21
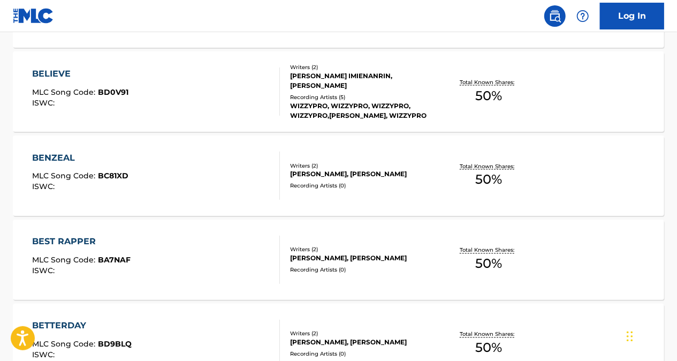
scroll to position [939, 0]
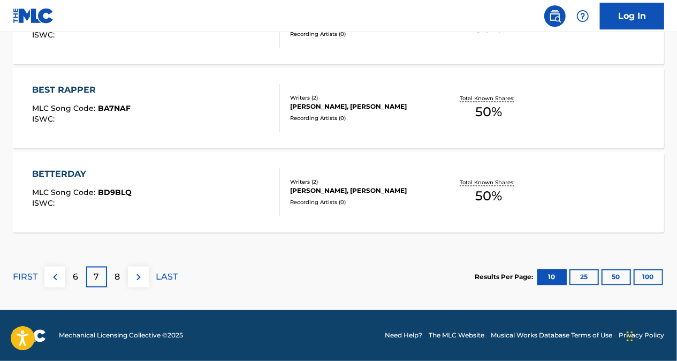
click at [57, 275] on img at bounding box center [55, 277] width 13 height 13
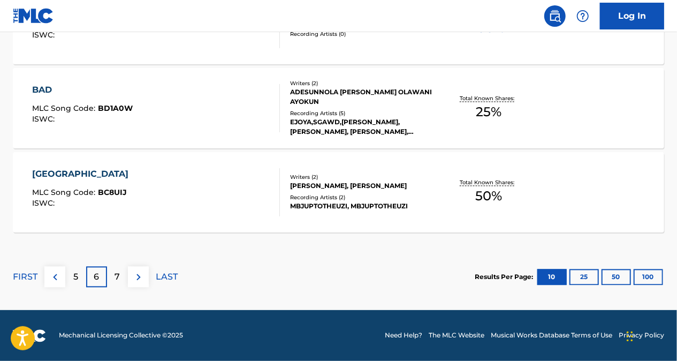
click at [59, 278] on img at bounding box center [55, 277] width 13 height 13
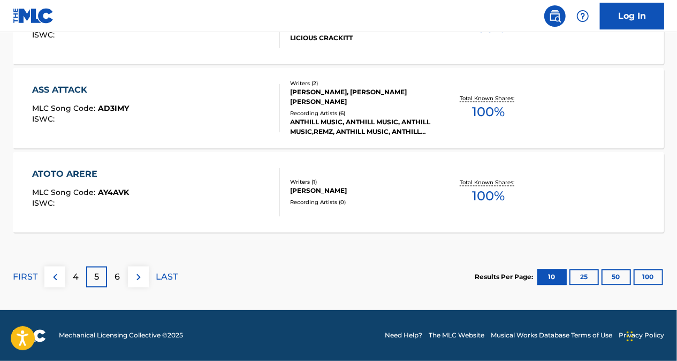
click at [59, 277] on img at bounding box center [55, 277] width 13 height 13
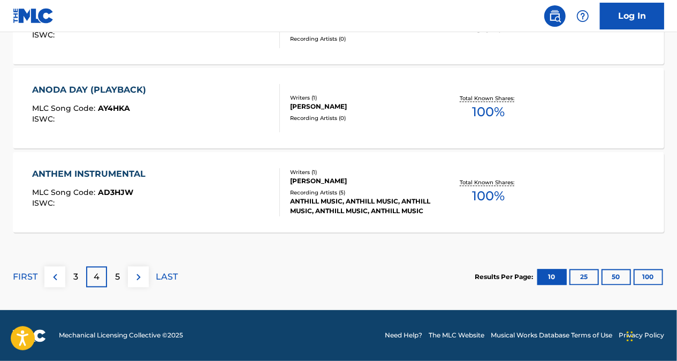
click at [74, 271] on p "3" at bounding box center [75, 277] width 5 height 13
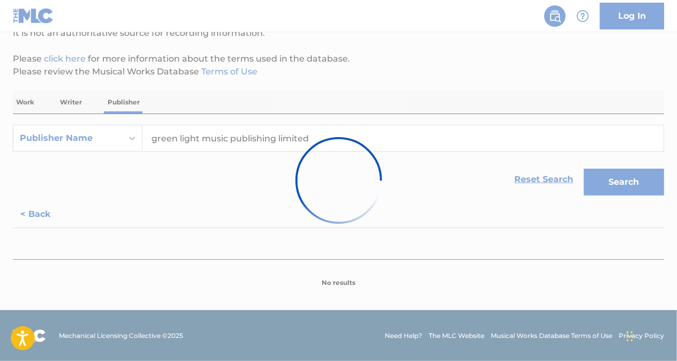
scroll to position [992, 0]
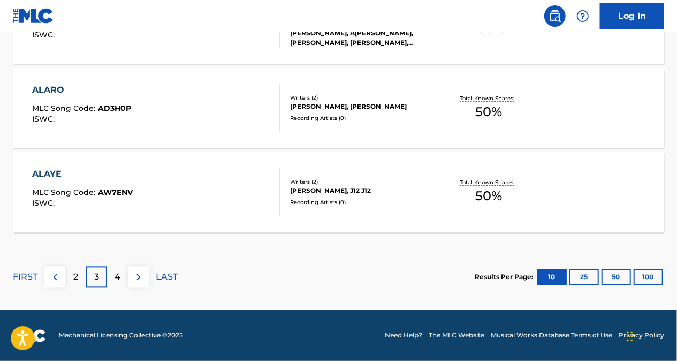
click at [73, 275] on p "2" at bounding box center [75, 277] width 5 height 13
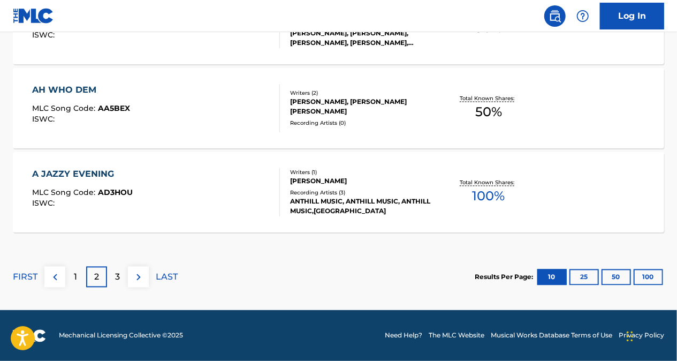
click at [119, 277] on p "3" at bounding box center [117, 277] width 5 height 13
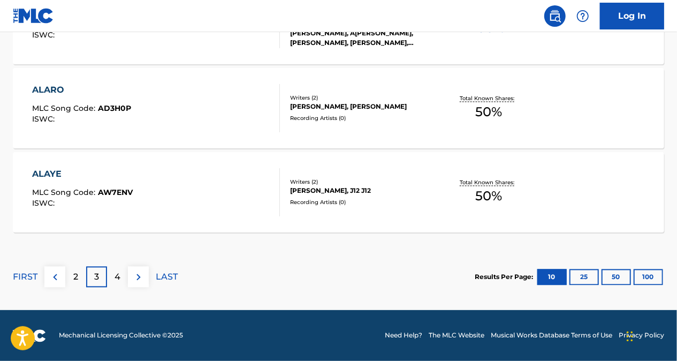
click at [115, 275] on p "4" at bounding box center [118, 277] width 6 height 13
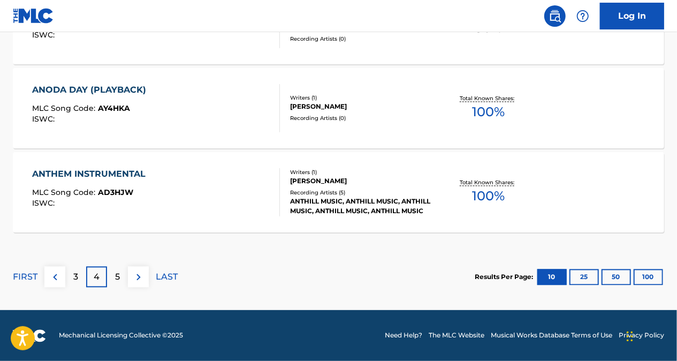
click at [123, 276] on div "5" at bounding box center [117, 277] width 21 height 21
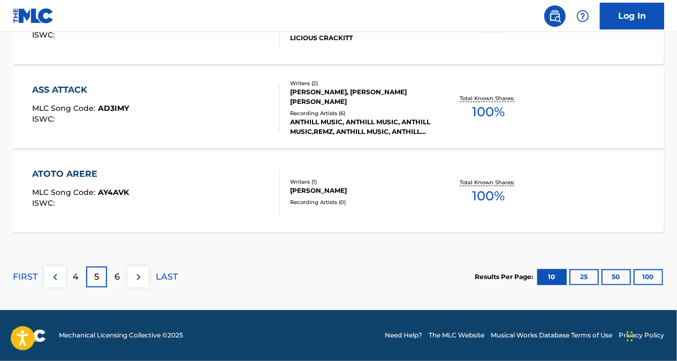
click at [123, 275] on div "6" at bounding box center [117, 277] width 21 height 21
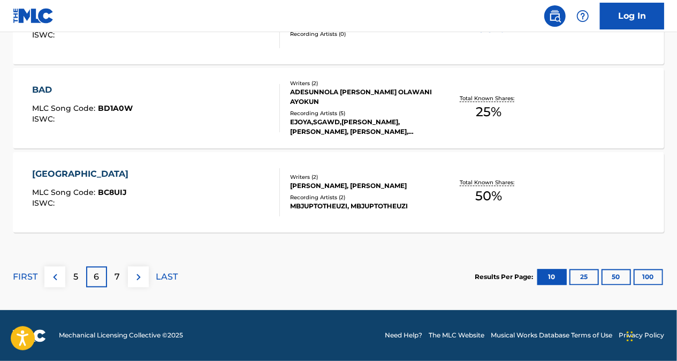
click at [58, 274] on img at bounding box center [55, 277] width 13 height 13
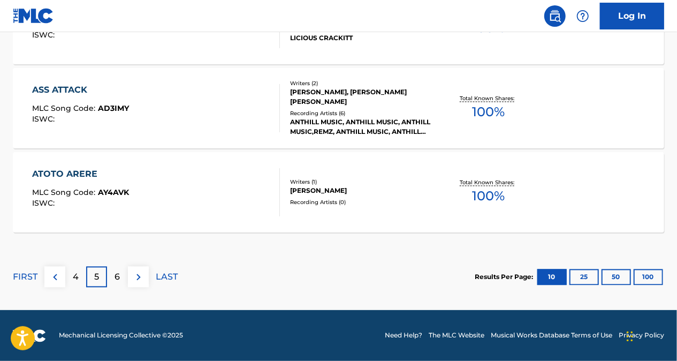
click at [55, 275] on img at bounding box center [55, 277] width 13 height 13
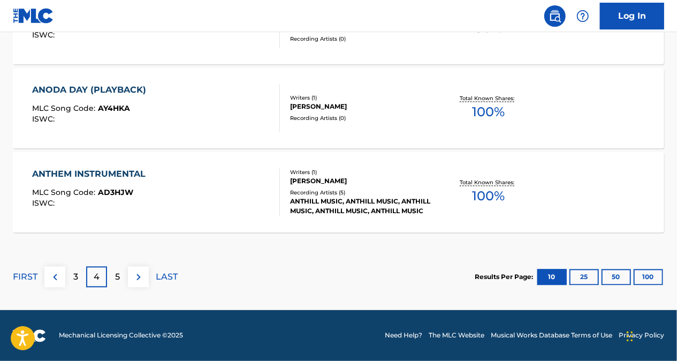
click at [72, 276] on div "3" at bounding box center [75, 277] width 21 height 21
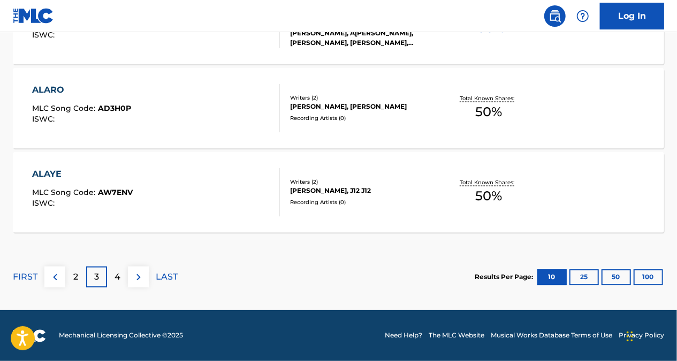
click at [117, 277] on p "4" at bounding box center [118, 277] width 6 height 13
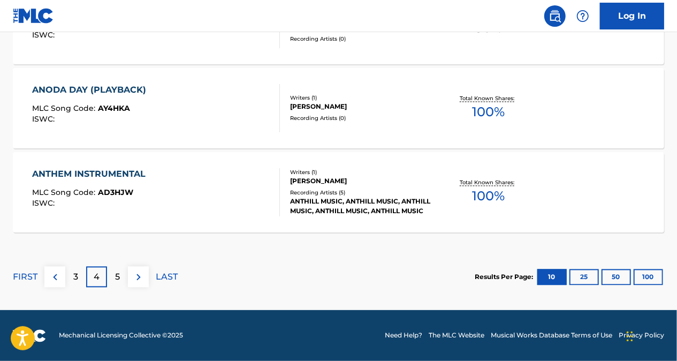
click at [115, 276] on p "5" at bounding box center [117, 277] width 5 height 13
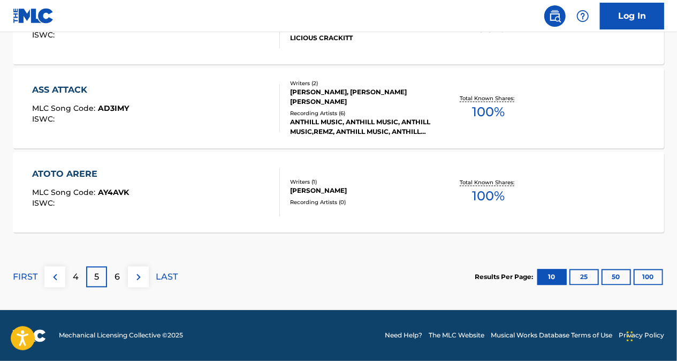
click at [115, 275] on p "6" at bounding box center [117, 277] width 5 height 13
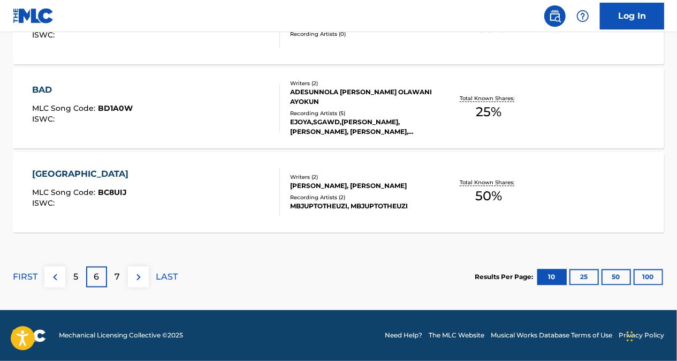
click at [56, 277] on img at bounding box center [55, 277] width 13 height 13
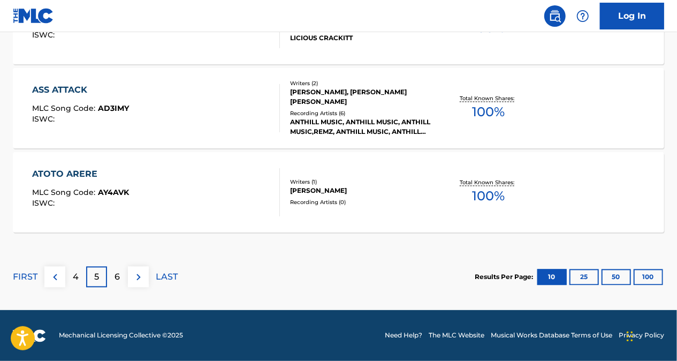
click at [55, 280] on img at bounding box center [55, 277] width 13 height 13
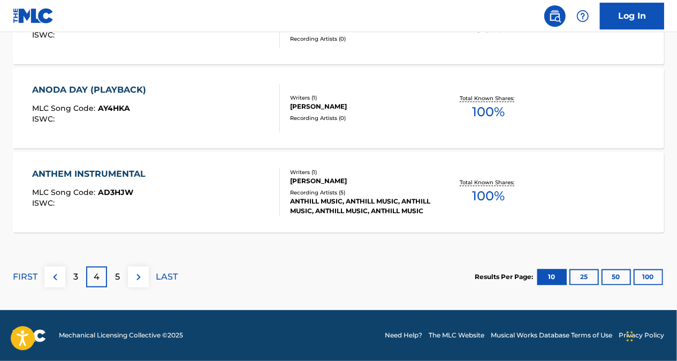
click at [70, 275] on div "3" at bounding box center [75, 277] width 21 height 21
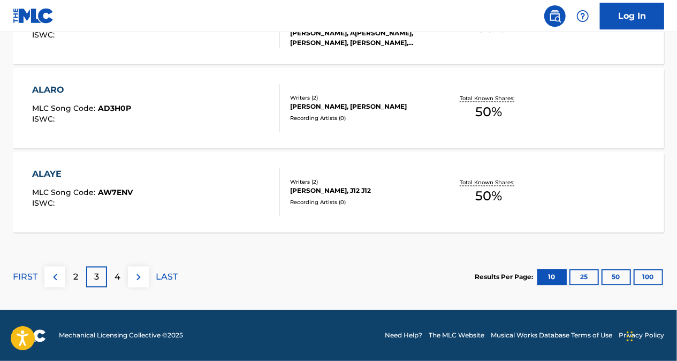
click at [73, 276] on p "2" at bounding box center [75, 277] width 5 height 13
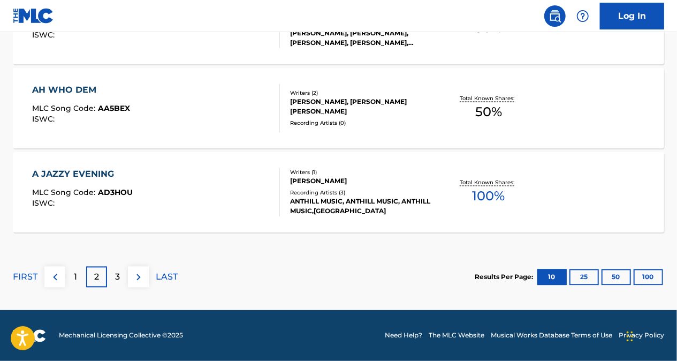
click at [123, 272] on div "3" at bounding box center [117, 277] width 21 height 21
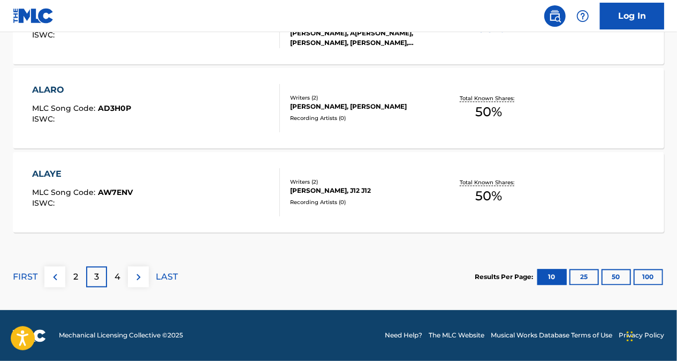
click at [118, 275] on p "4" at bounding box center [118, 277] width 6 height 13
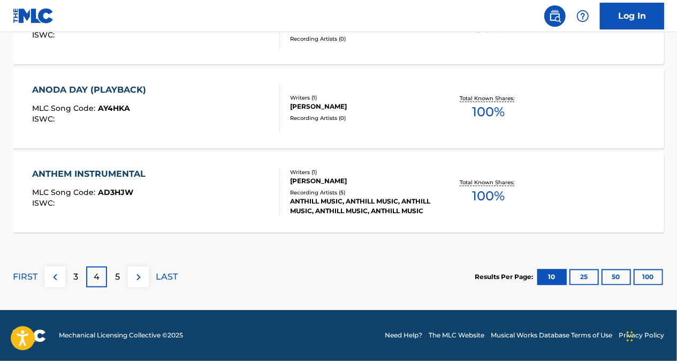
click at [116, 273] on p "5" at bounding box center [117, 277] width 5 height 13
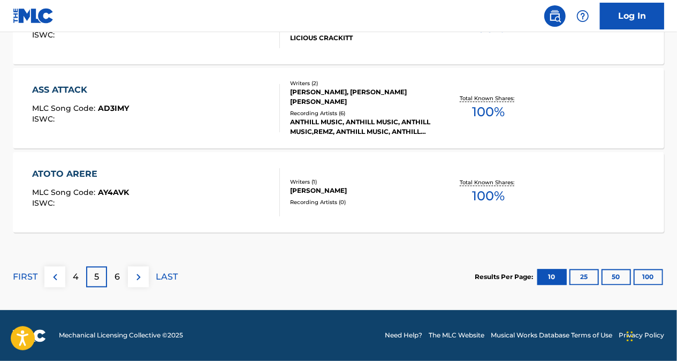
click at [125, 276] on div "6" at bounding box center [117, 277] width 21 height 21
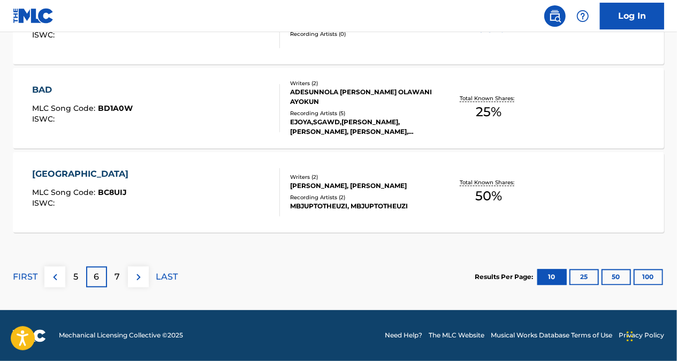
click at [55, 277] on img at bounding box center [55, 277] width 13 height 13
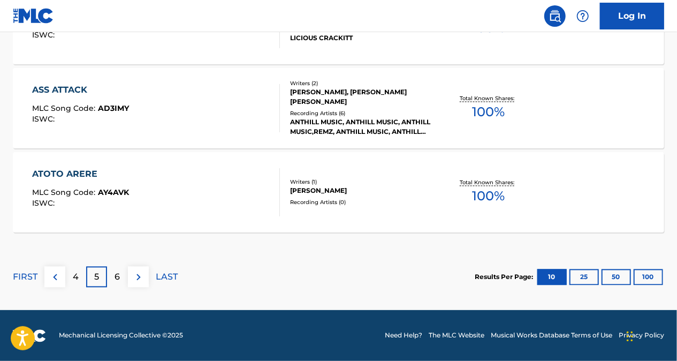
click at [55, 278] on img at bounding box center [55, 277] width 13 height 13
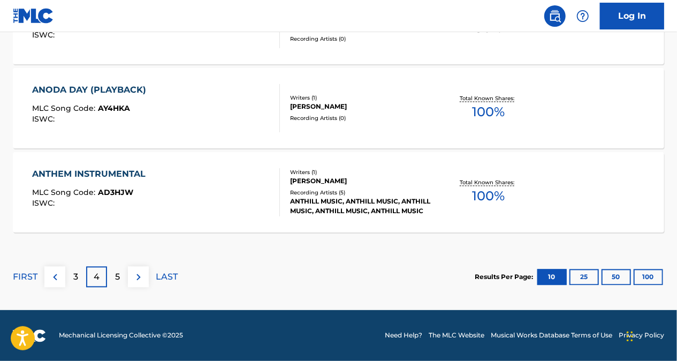
click at [75, 274] on p "3" at bounding box center [75, 277] width 5 height 13
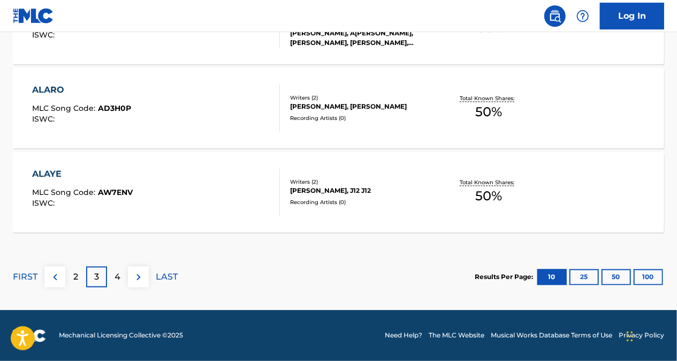
click at [78, 277] on p "2" at bounding box center [75, 277] width 5 height 13
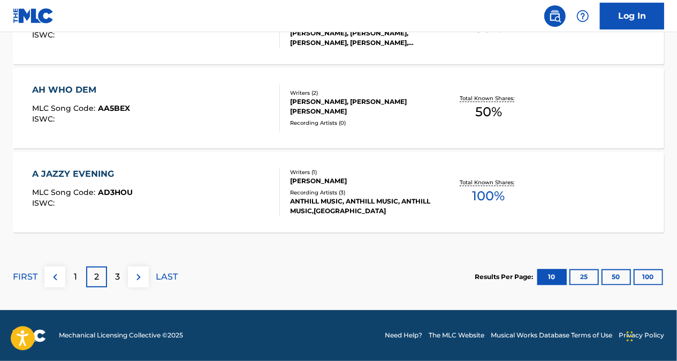
click at [112, 277] on div "3" at bounding box center [117, 277] width 21 height 21
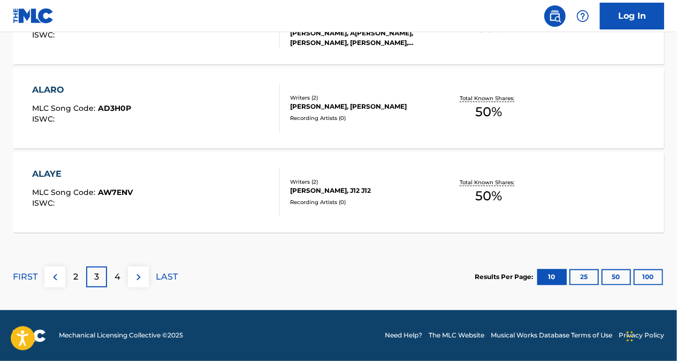
click at [113, 276] on div "4" at bounding box center [117, 277] width 21 height 21
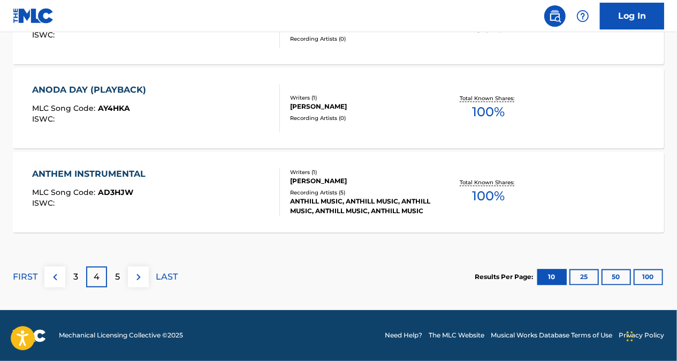
click at [120, 276] on p "5" at bounding box center [117, 277] width 5 height 13
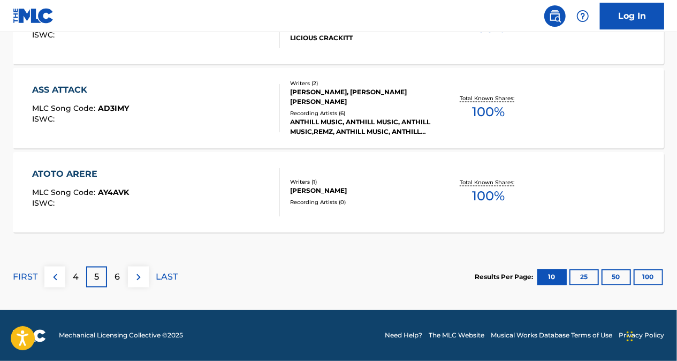
click at [118, 279] on p "6" at bounding box center [117, 277] width 5 height 13
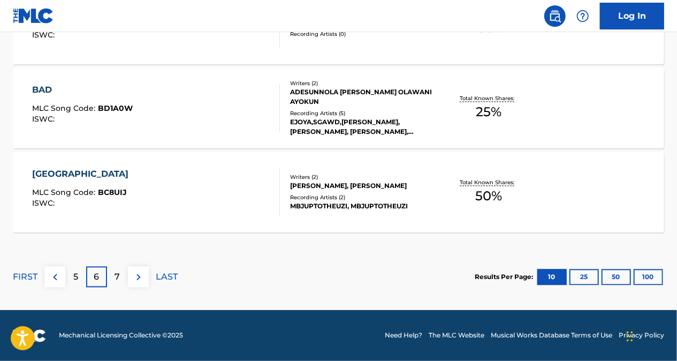
click at [52, 276] on img at bounding box center [55, 277] width 13 height 13
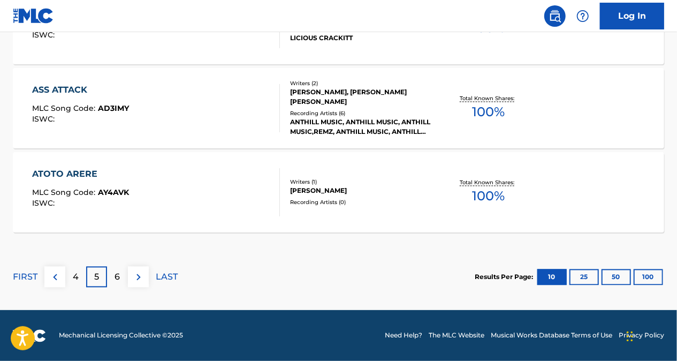
click at [74, 271] on p "4" at bounding box center [76, 277] width 6 height 13
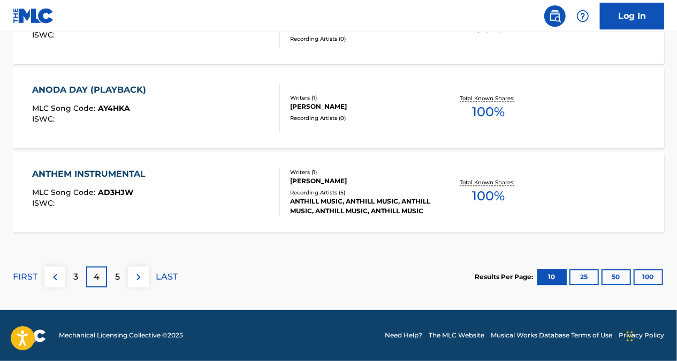
click at [57, 278] on img at bounding box center [55, 277] width 13 height 13
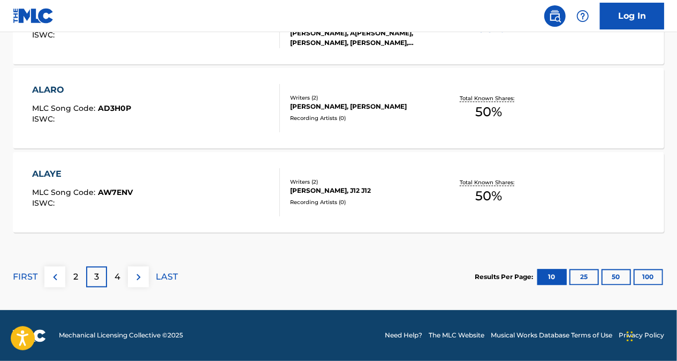
click at [70, 276] on div "2" at bounding box center [75, 277] width 21 height 21
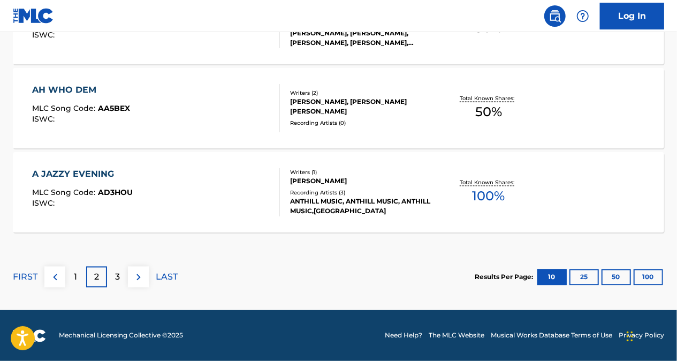
click at [118, 268] on div "3" at bounding box center [117, 277] width 21 height 21
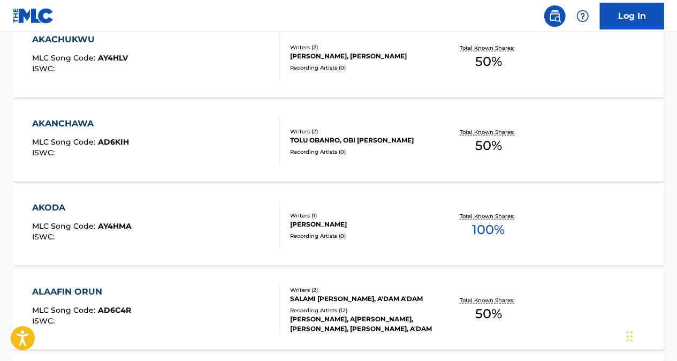
scroll to position [671, 0]
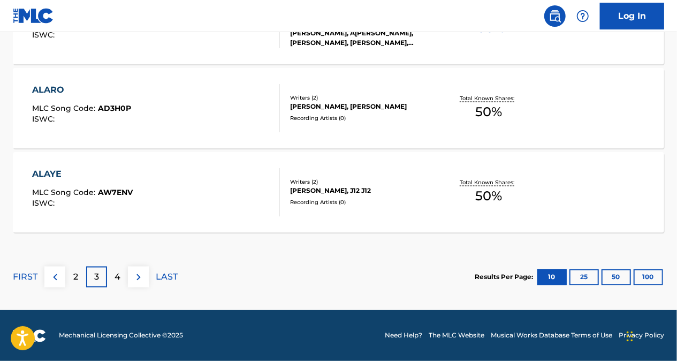
click at [123, 271] on div "4" at bounding box center [117, 277] width 21 height 21
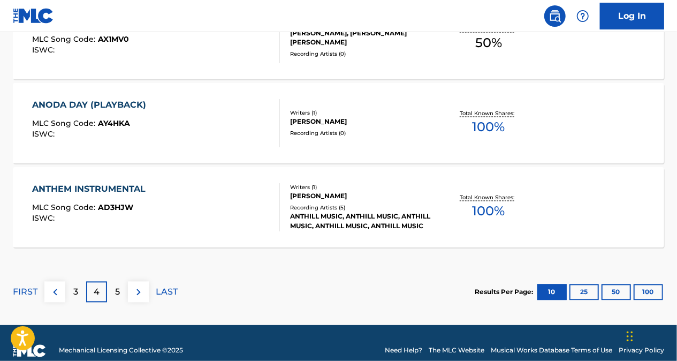
scroll to position [992, 0]
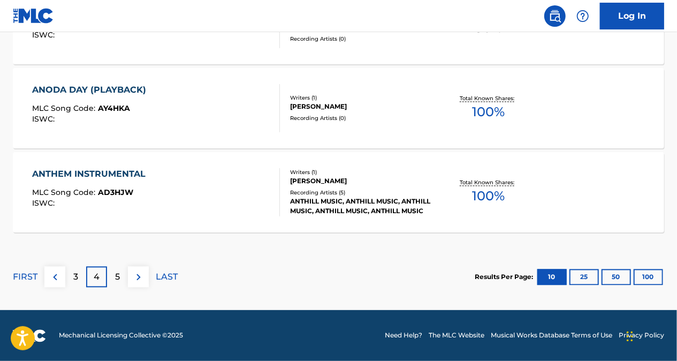
click at [120, 277] on p "5" at bounding box center [117, 277] width 5 height 13
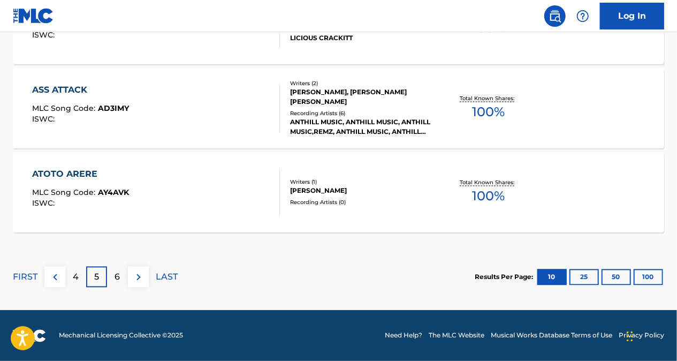
click at [123, 274] on div "6" at bounding box center [117, 277] width 21 height 21
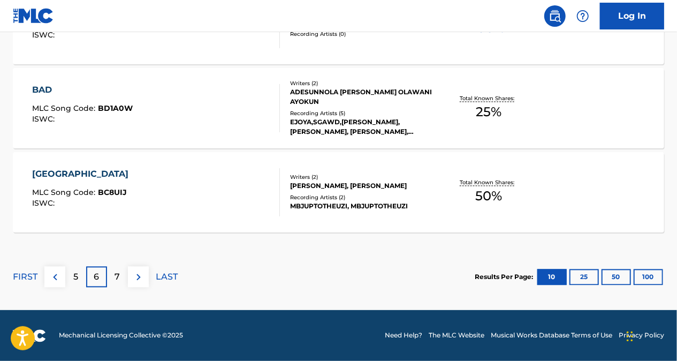
click at [57, 280] on img at bounding box center [55, 277] width 13 height 13
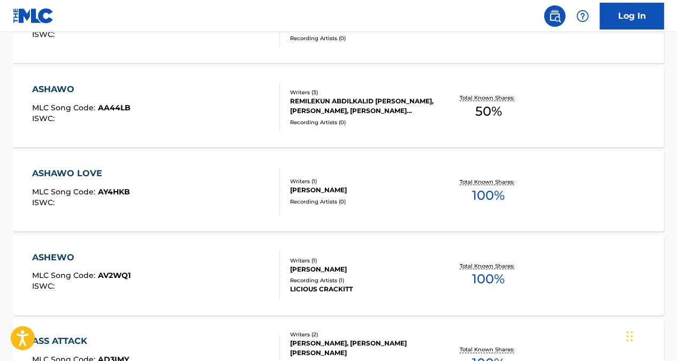
scroll to position [725, 0]
